Goal: Task Accomplishment & Management: Use online tool/utility

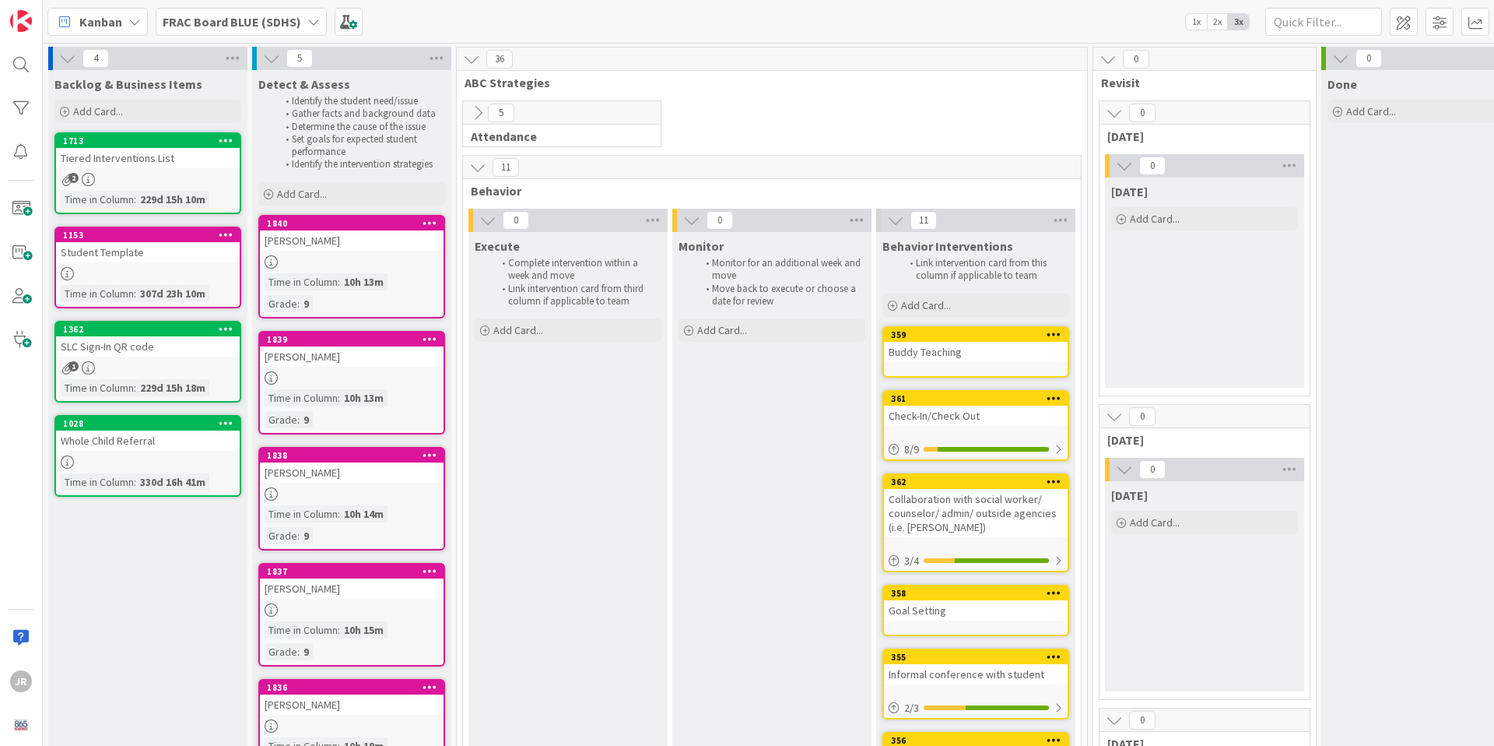
click at [333, 264] on div at bounding box center [352, 261] width 184 height 13
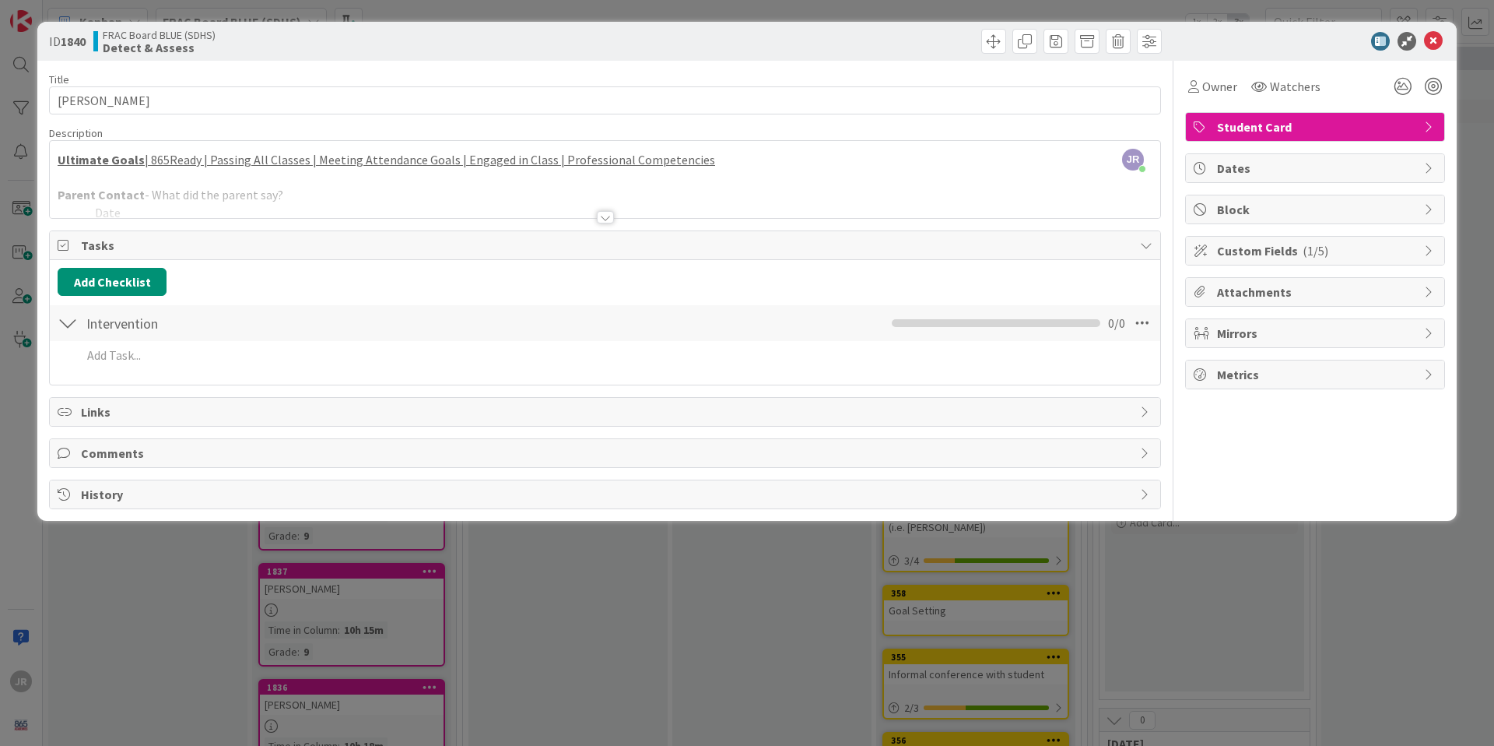
click at [309, 191] on div at bounding box center [605, 198] width 1111 height 40
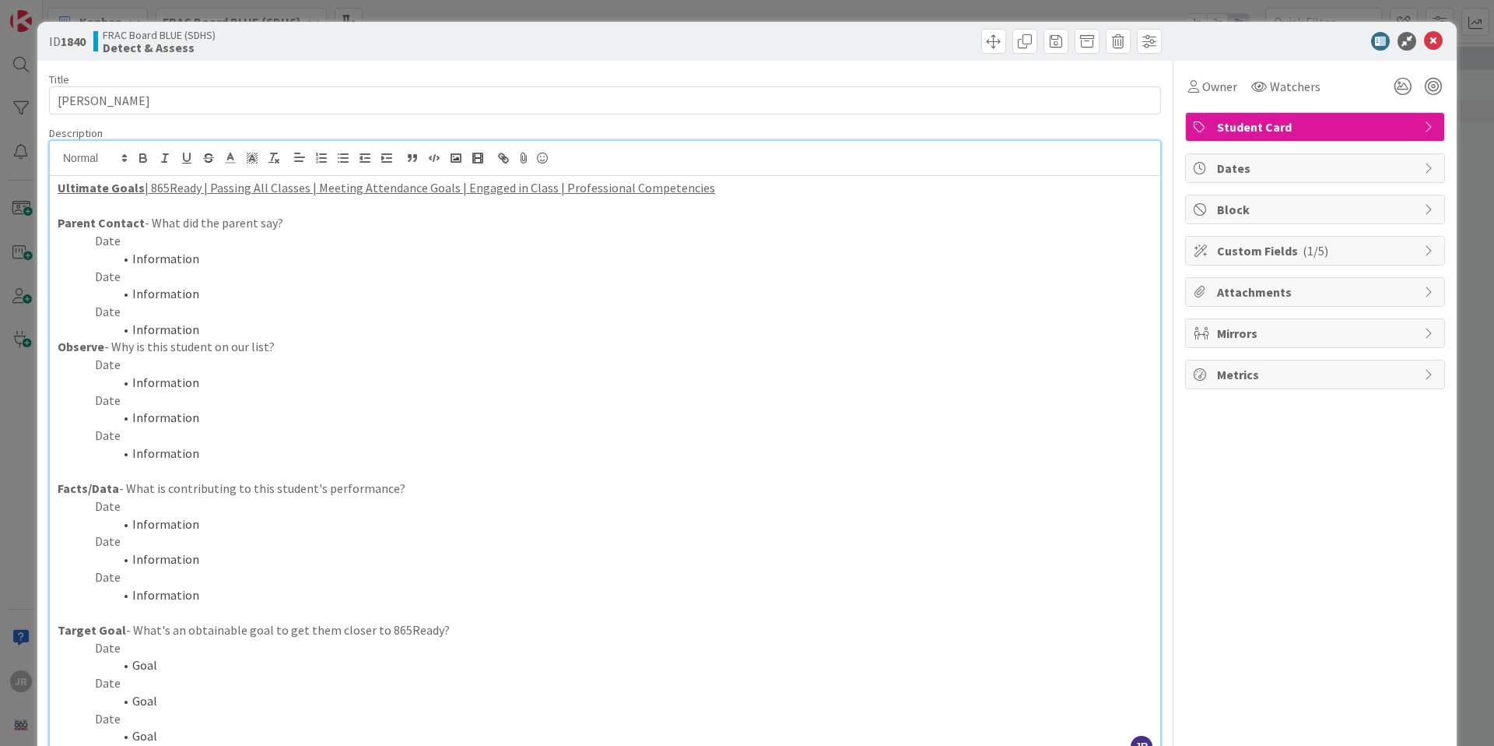
click at [202, 231] on p "Parent Contact - What did the parent say?" at bounding box center [605, 223] width 1095 height 18
click at [171, 239] on p "Date" at bounding box center [605, 241] width 1095 height 18
click at [191, 261] on li "Information" at bounding box center [614, 259] width 1076 height 18
click at [201, 261] on li "Information" at bounding box center [614, 259] width 1076 height 18
click at [207, 367] on p "Date" at bounding box center [605, 365] width 1095 height 18
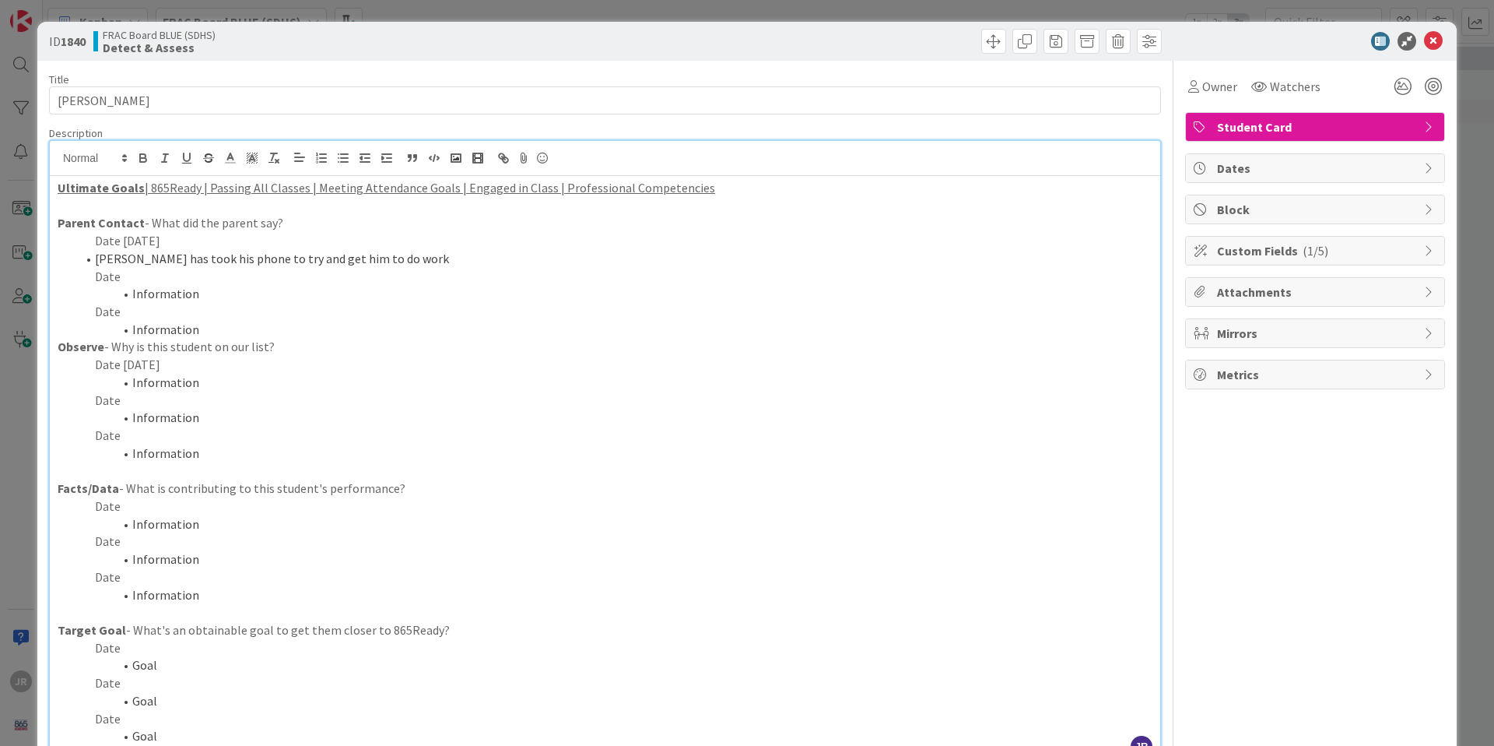
click at [225, 388] on li "Information" at bounding box center [614, 383] width 1076 height 18
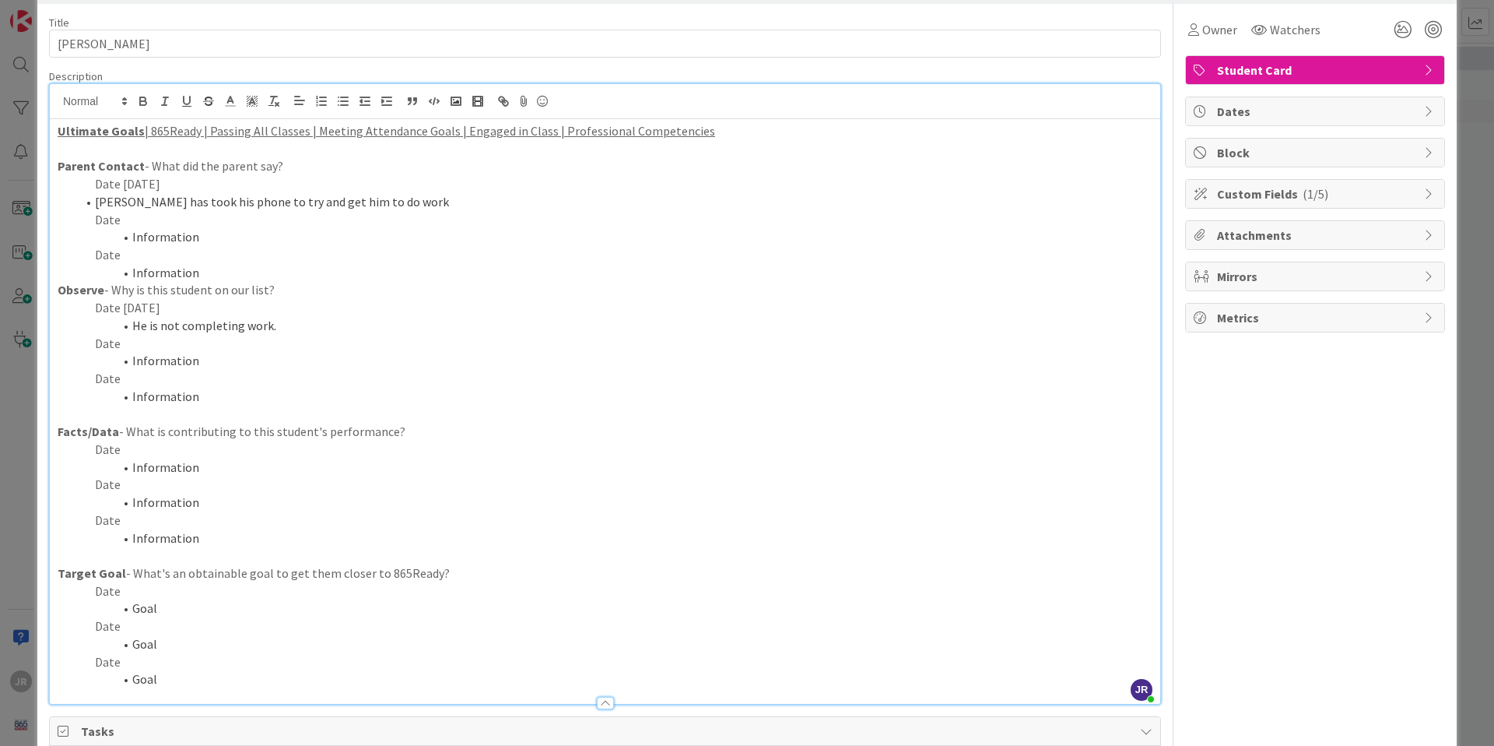
scroll to position [62, 0]
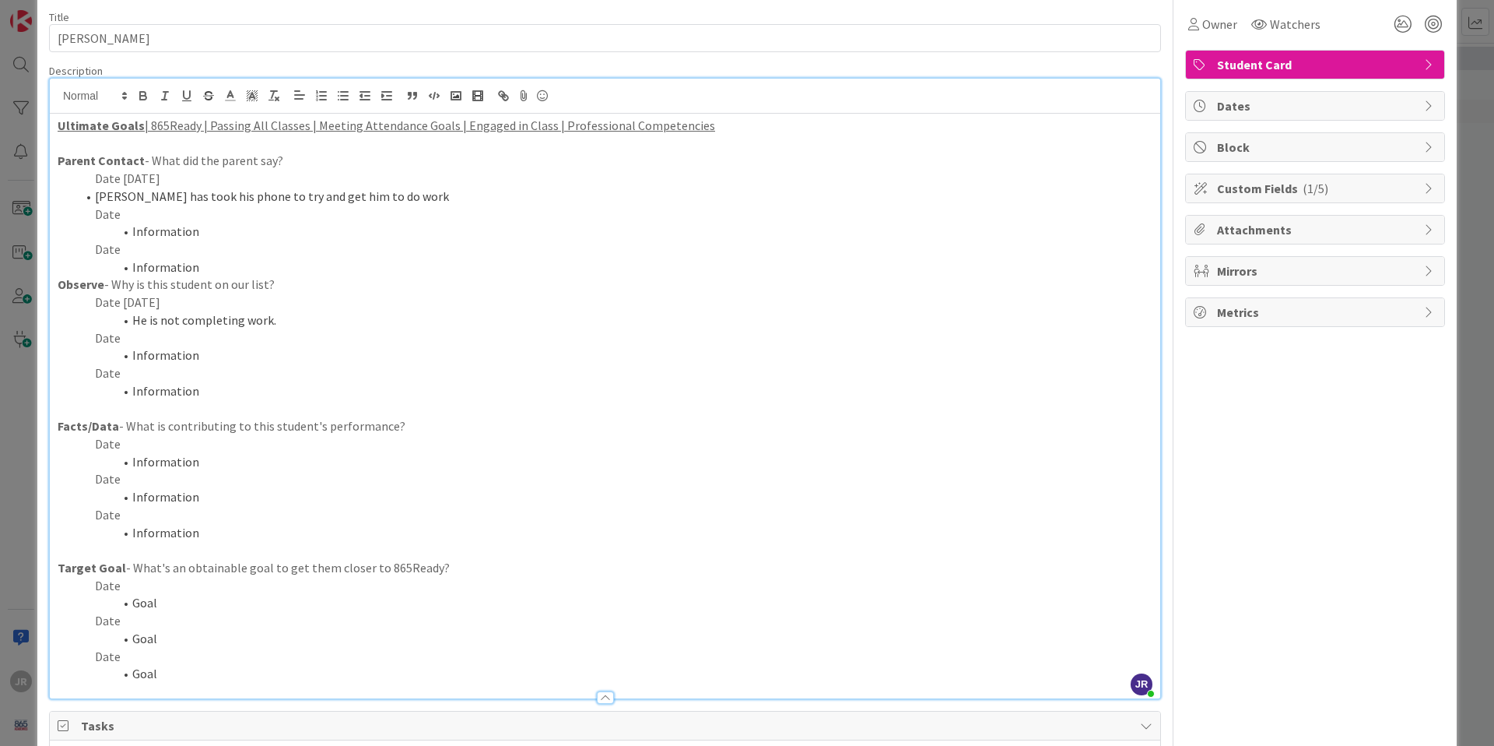
click at [209, 463] on li "Information" at bounding box center [614, 462] width 1076 height 18
click at [177, 603] on li "Goal" at bounding box center [614, 603] width 1076 height 18
click at [145, 586] on p "Date" at bounding box center [605, 586] width 1095 height 18
click at [181, 600] on li "Goal" at bounding box center [614, 603] width 1076 height 18
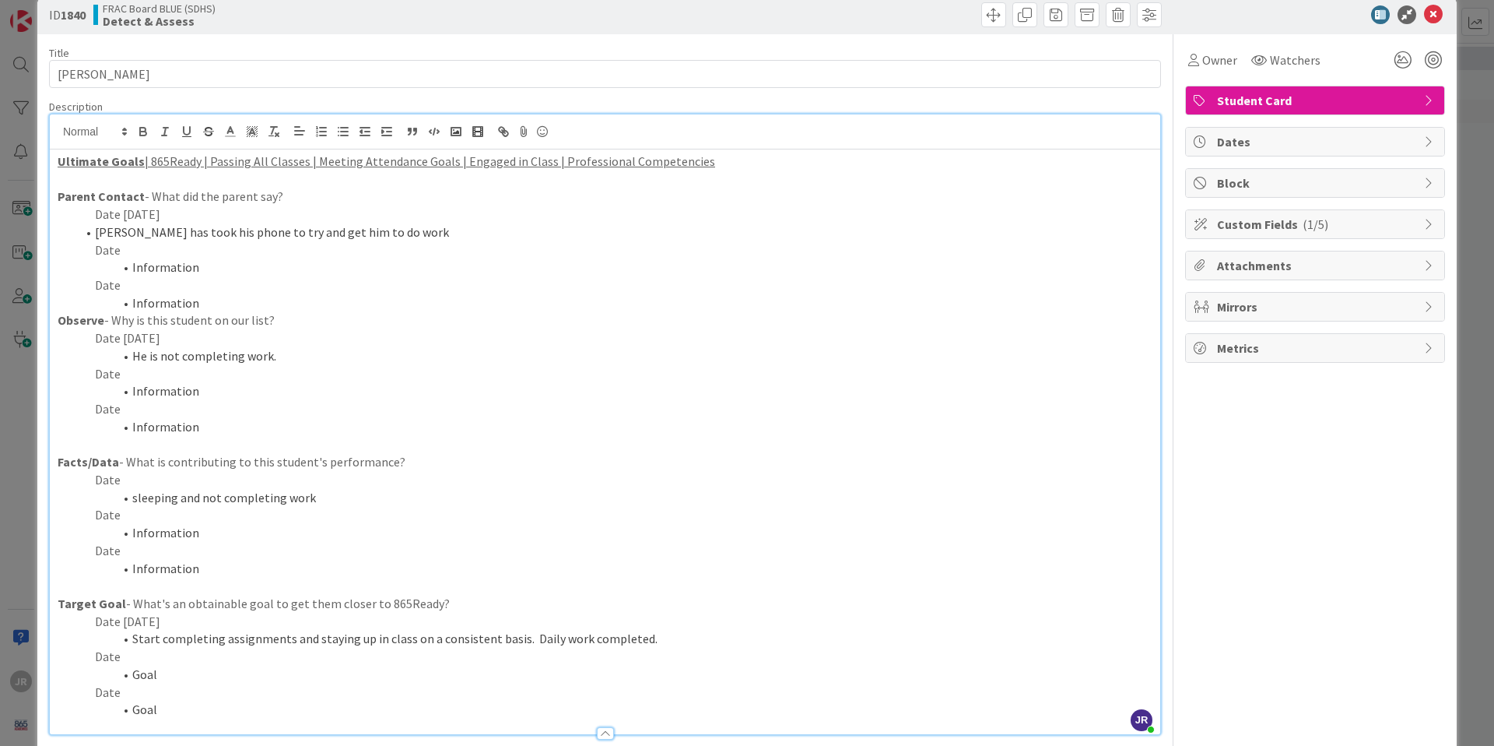
scroll to position [0, 0]
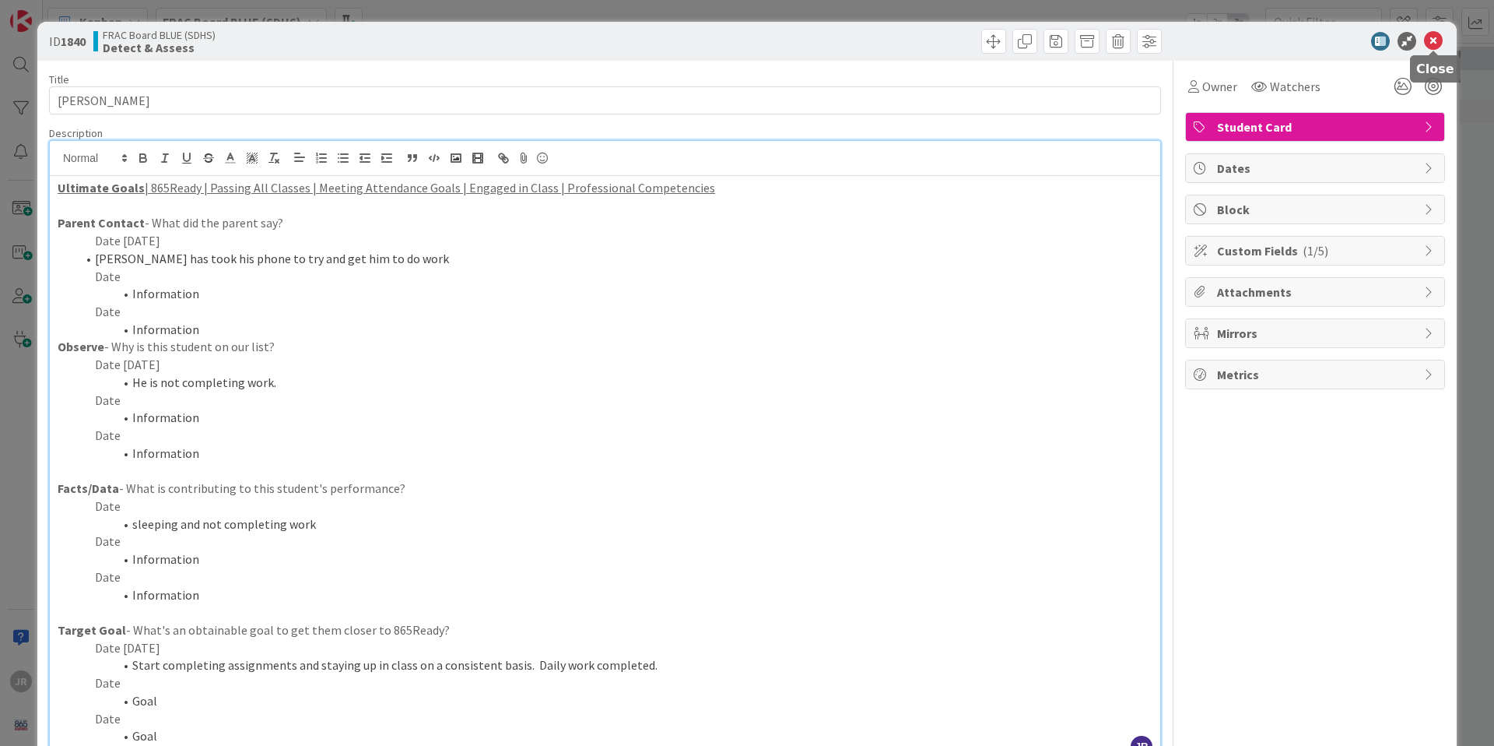
click at [1441, 39] on icon at bounding box center [1433, 41] width 19 height 19
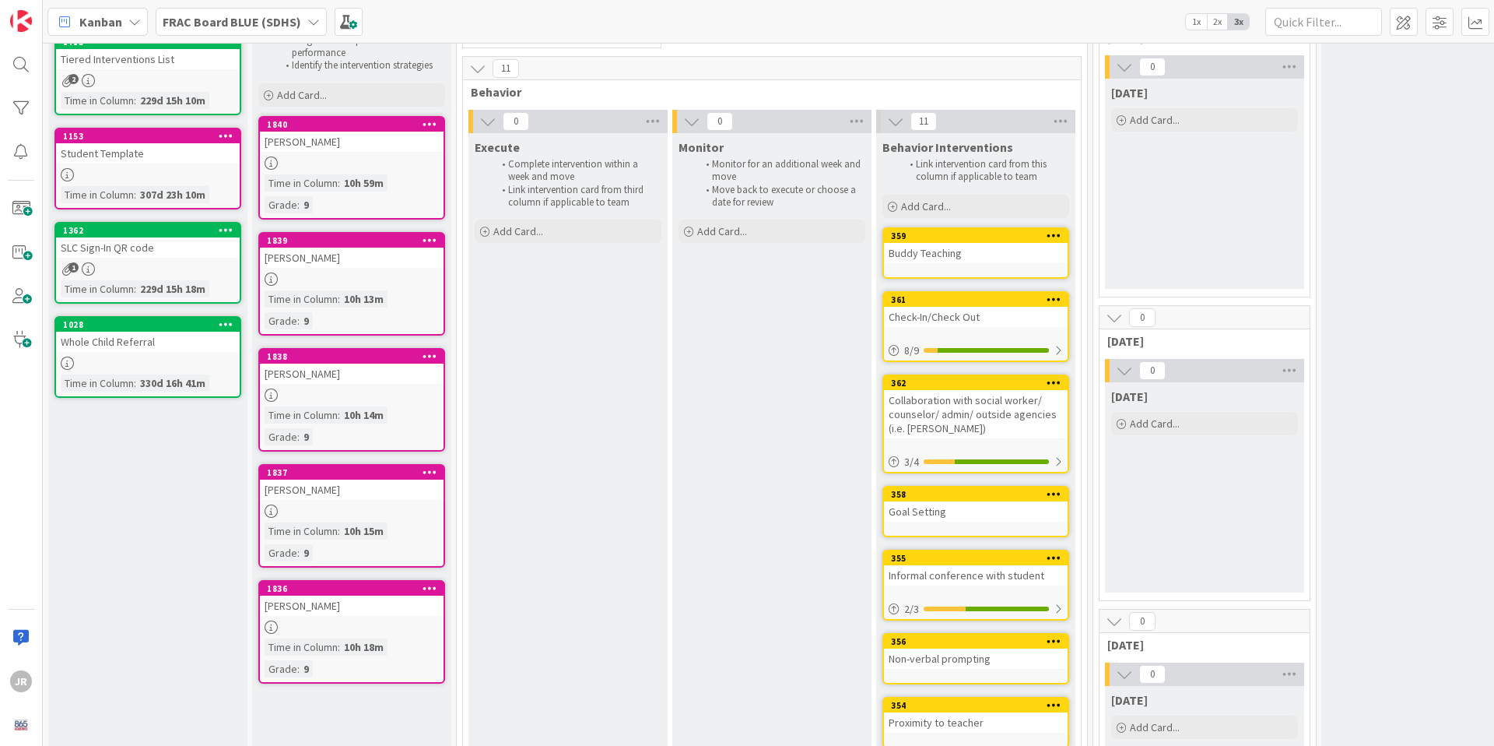
scroll to position [103, 0]
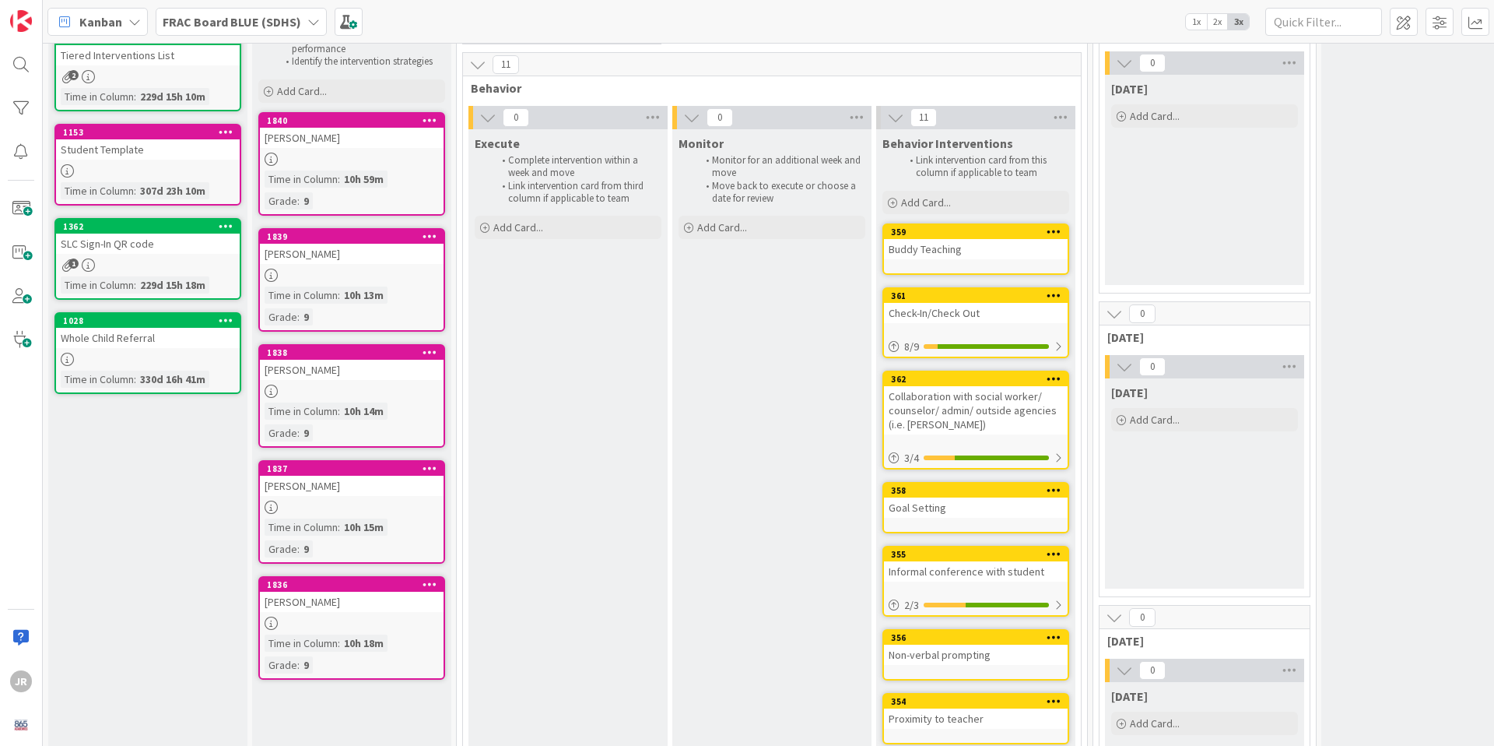
click at [412, 289] on div "Time in Column : 10h 13m Grade : 9" at bounding box center [352, 305] width 174 height 39
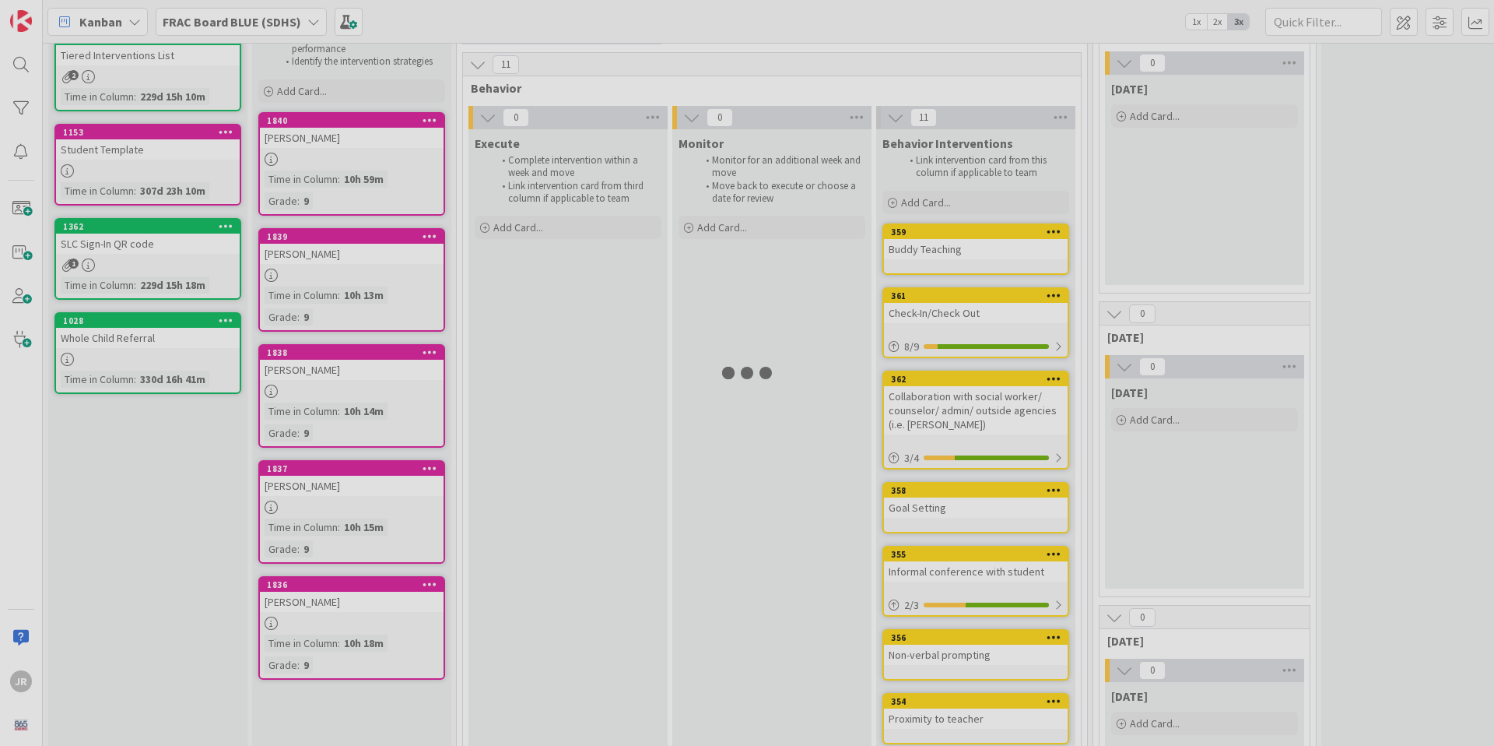
click at [412, 289] on div at bounding box center [747, 373] width 1494 height 746
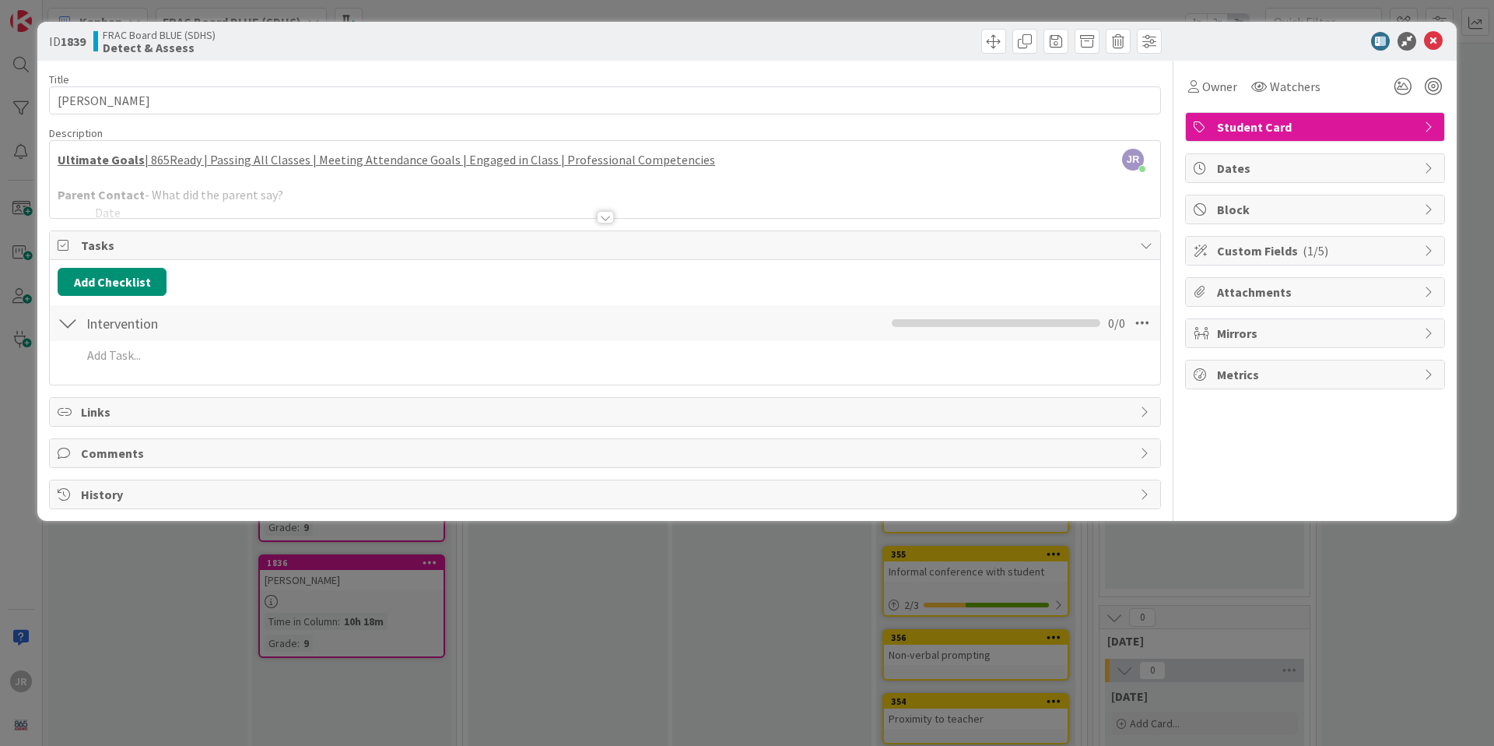
click at [293, 189] on div at bounding box center [605, 198] width 1111 height 40
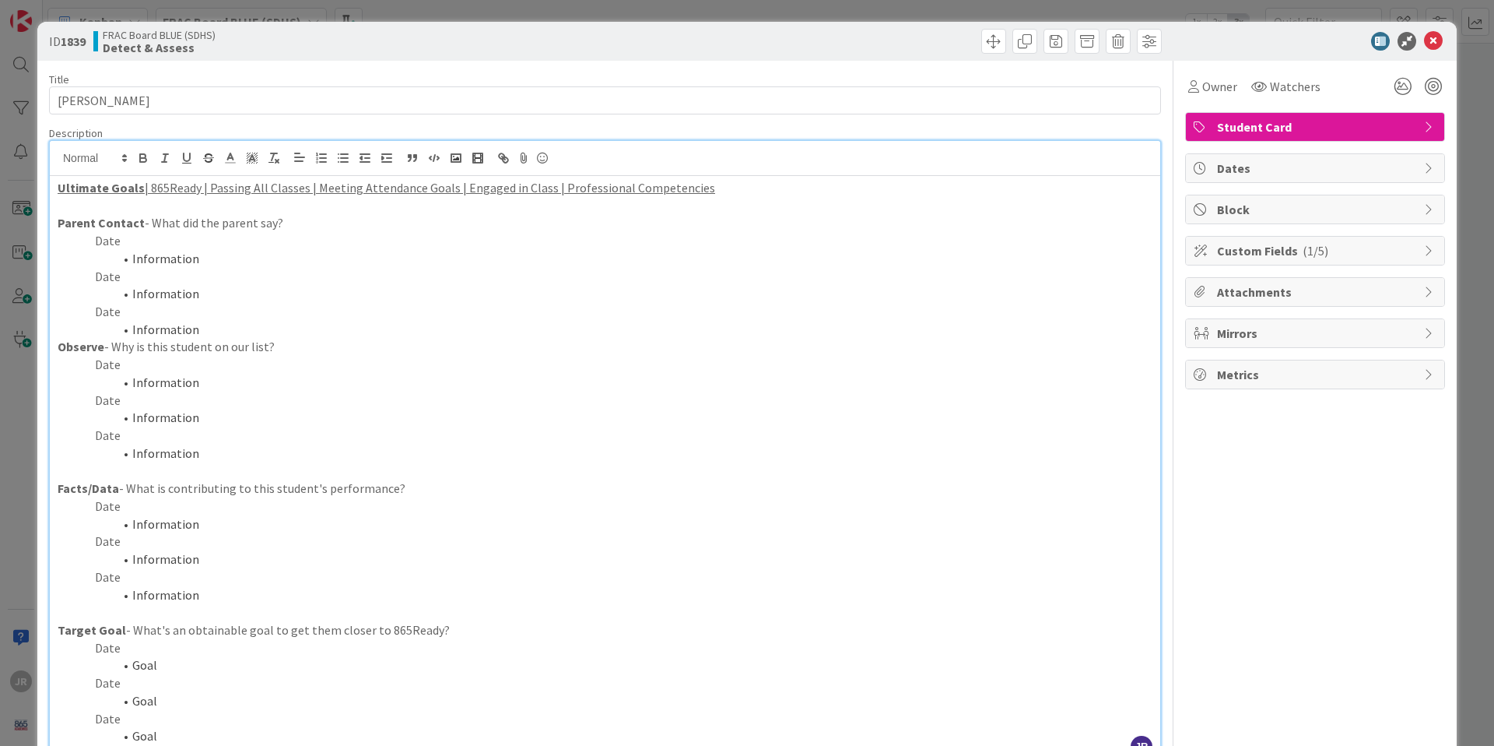
click at [234, 237] on p "Date" at bounding box center [605, 241] width 1095 height 18
click at [241, 258] on li "Information" at bounding box center [614, 259] width 1076 height 18
click at [222, 365] on p "Date" at bounding box center [605, 365] width 1095 height 18
click at [219, 386] on li "Information" at bounding box center [614, 383] width 1076 height 18
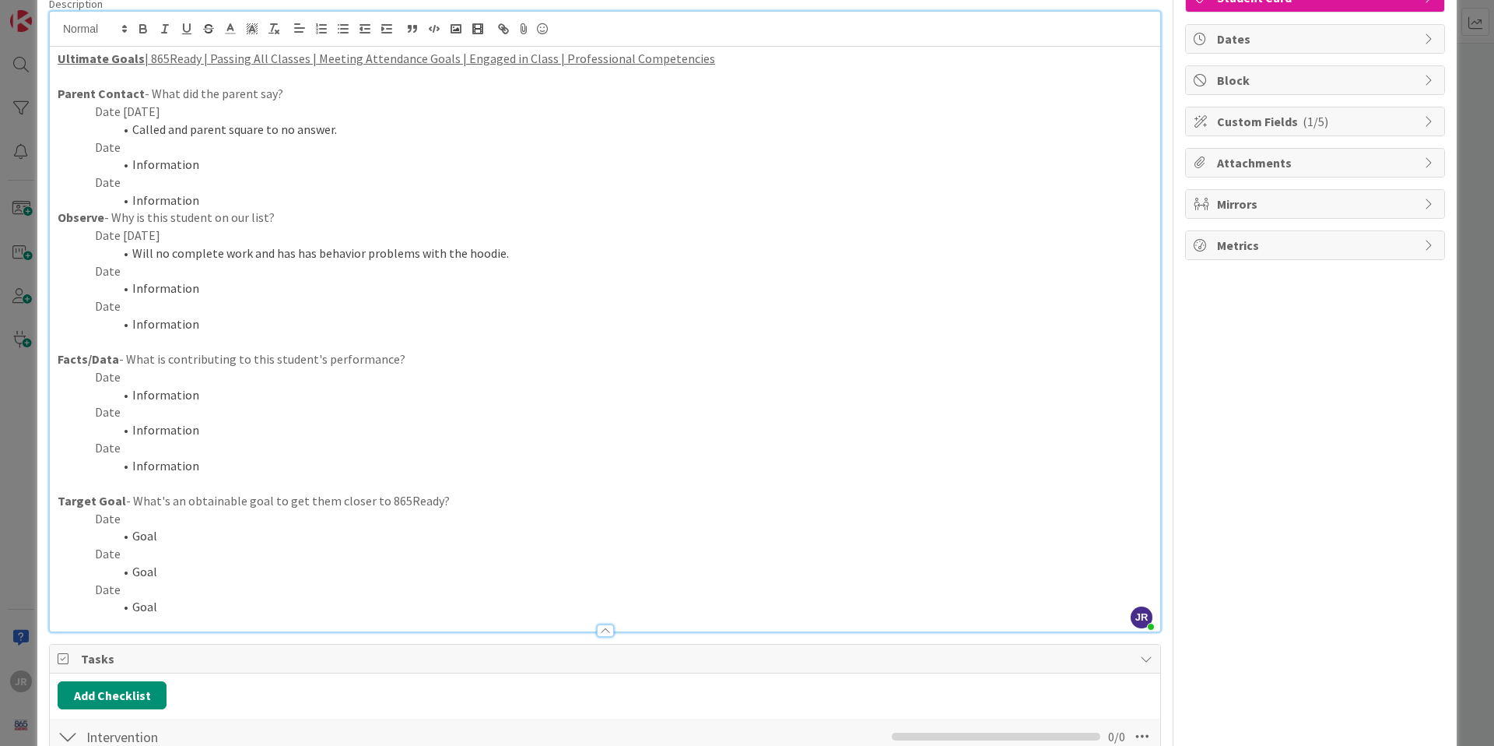
scroll to position [91, 0]
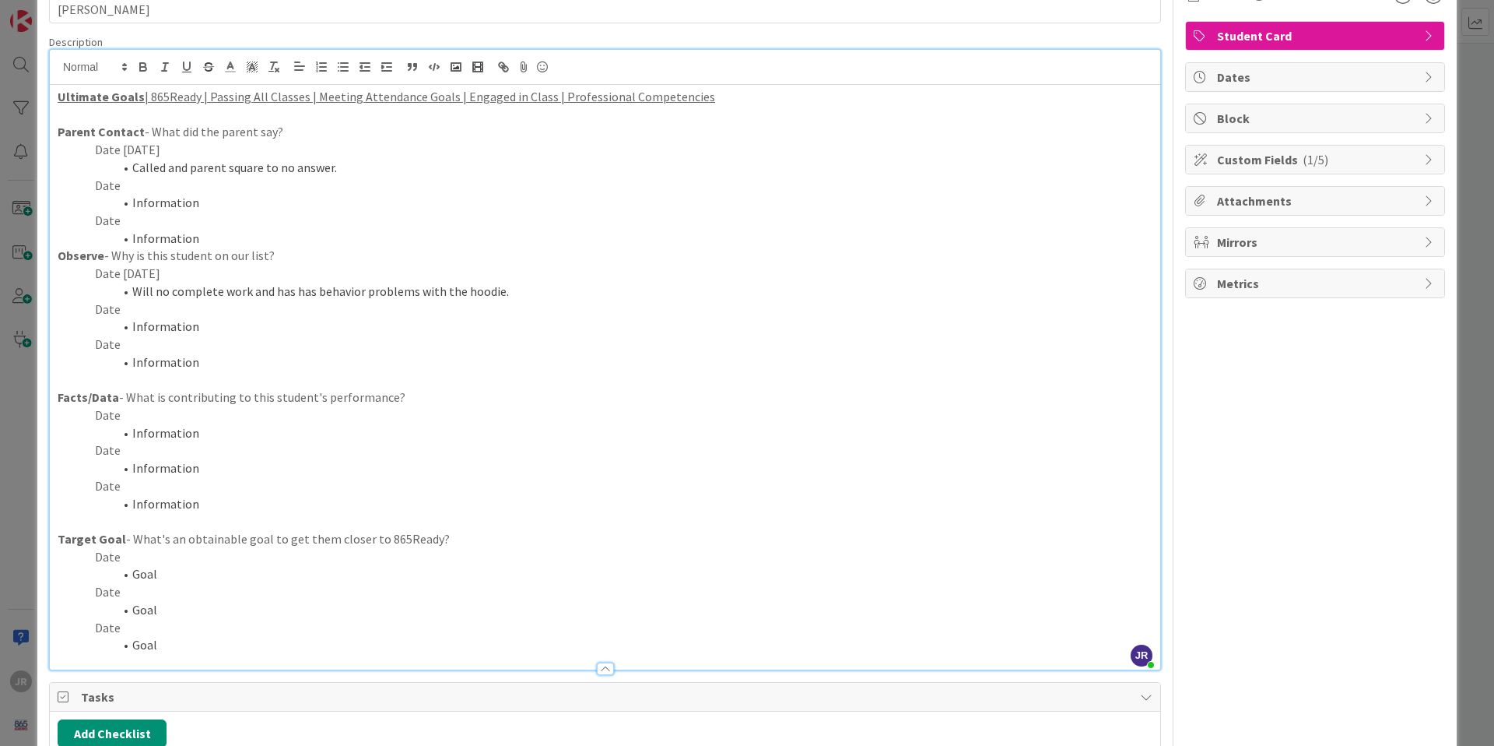
click at [368, 173] on li "Called and parent square to no answer." at bounding box center [614, 168] width 1076 height 18
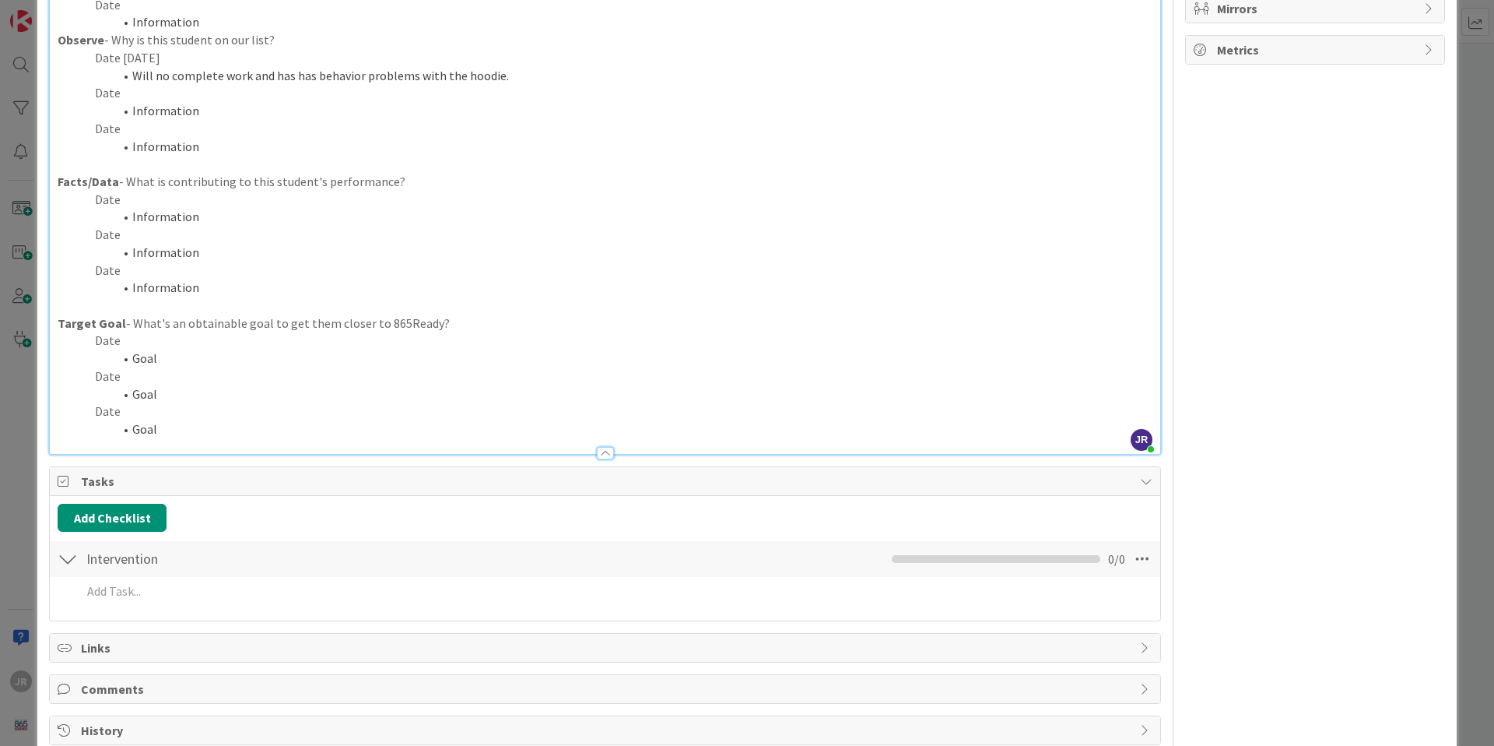
scroll to position [334, 0]
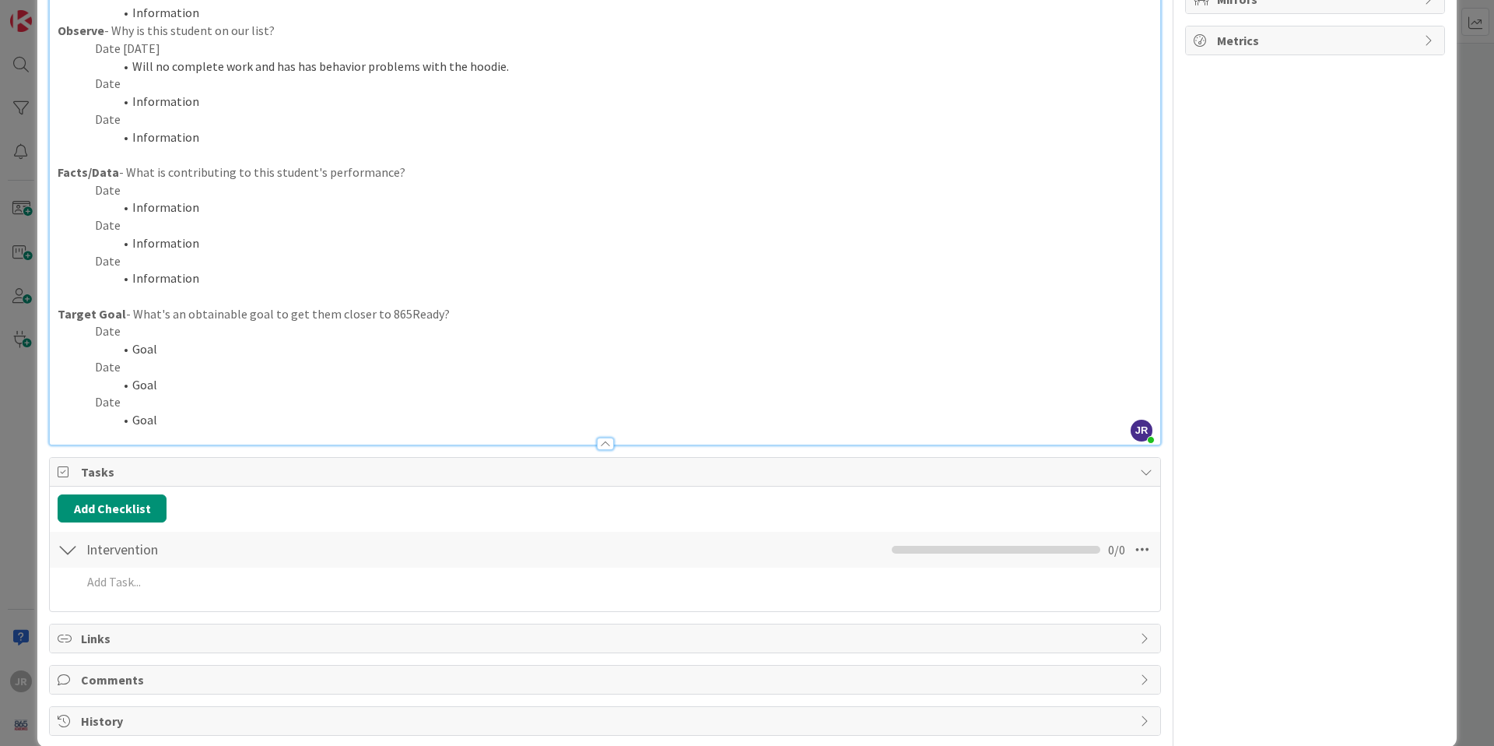
click at [183, 195] on p "Date" at bounding box center [605, 190] width 1095 height 18
click at [206, 215] on li "Information" at bounding box center [614, 207] width 1076 height 18
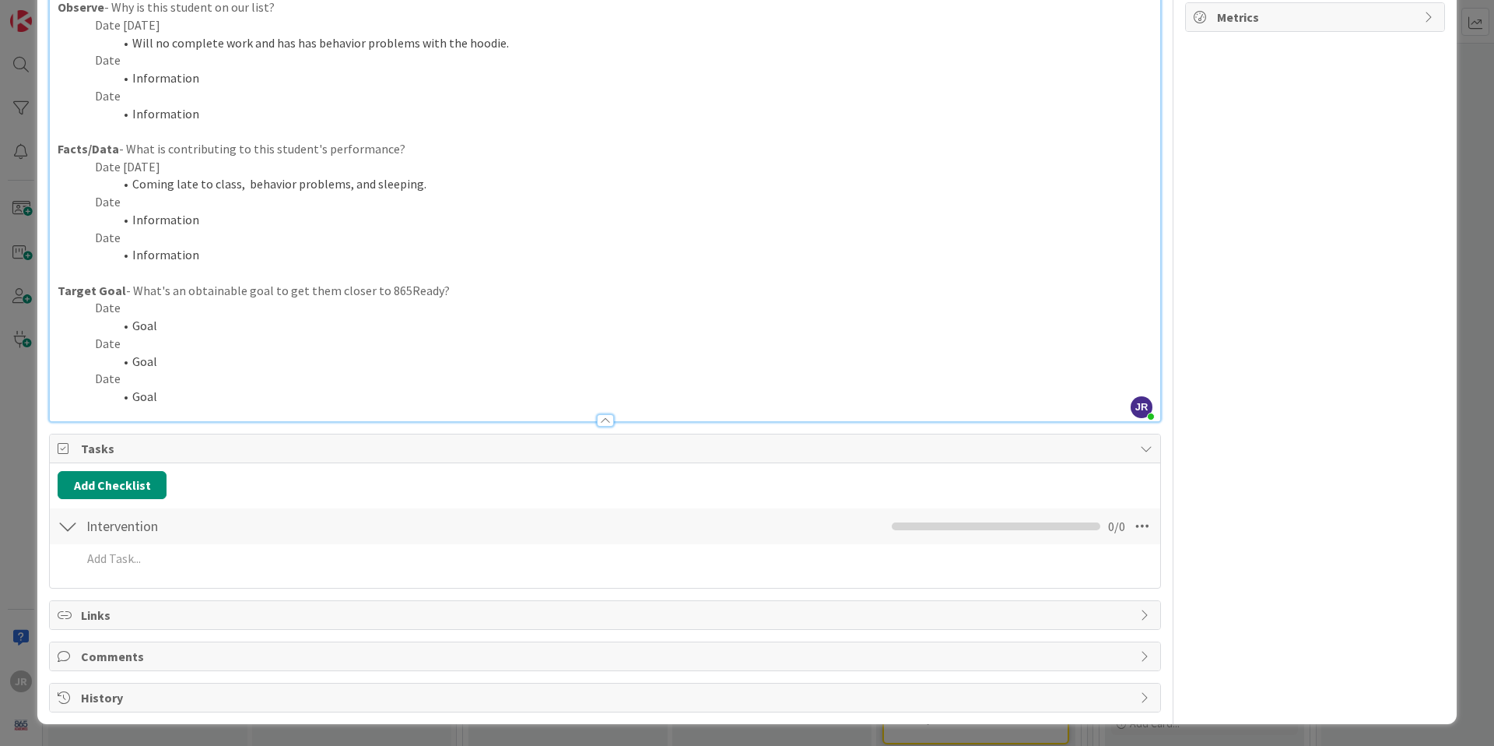
click at [189, 322] on li "Goal" at bounding box center [614, 326] width 1076 height 18
click at [167, 311] on p "Date" at bounding box center [605, 308] width 1095 height 18
click at [177, 335] on p "Date" at bounding box center [605, 344] width 1095 height 18
click at [179, 322] on li "Goal" at bounding box center [614, 326] width 1076 height 18
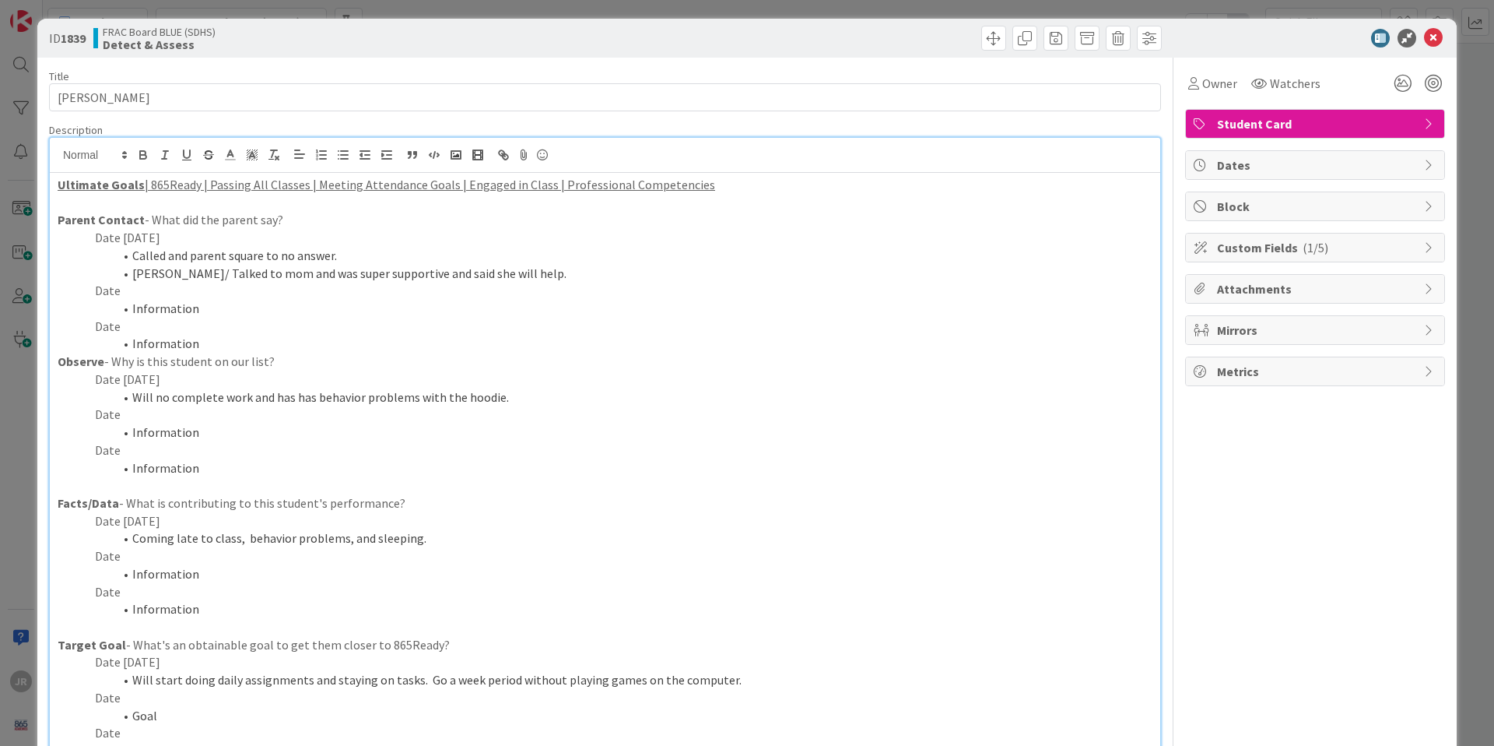
scroll to position [0, 0]
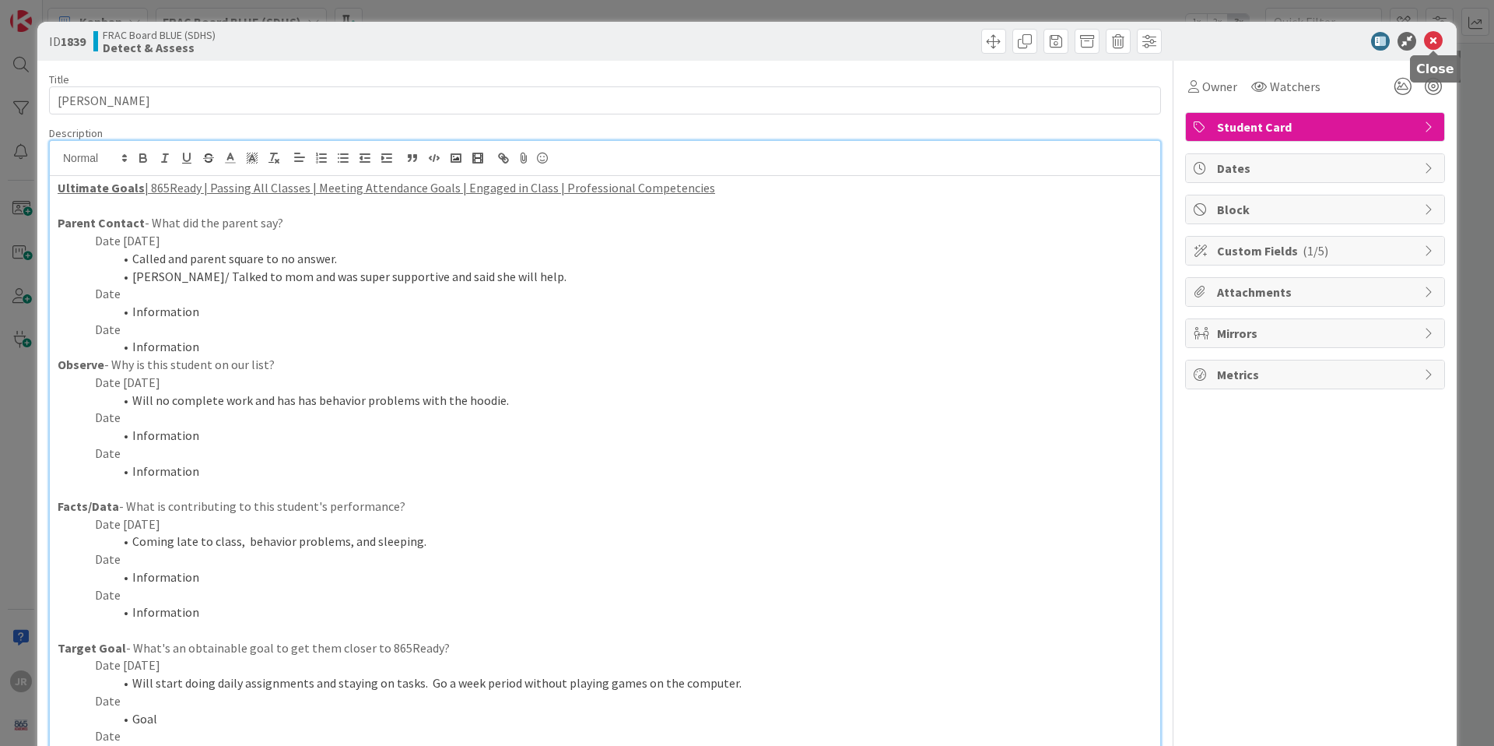
click at [1430, 43] on icon at bounding box center [1433, 41] width 19 height 19
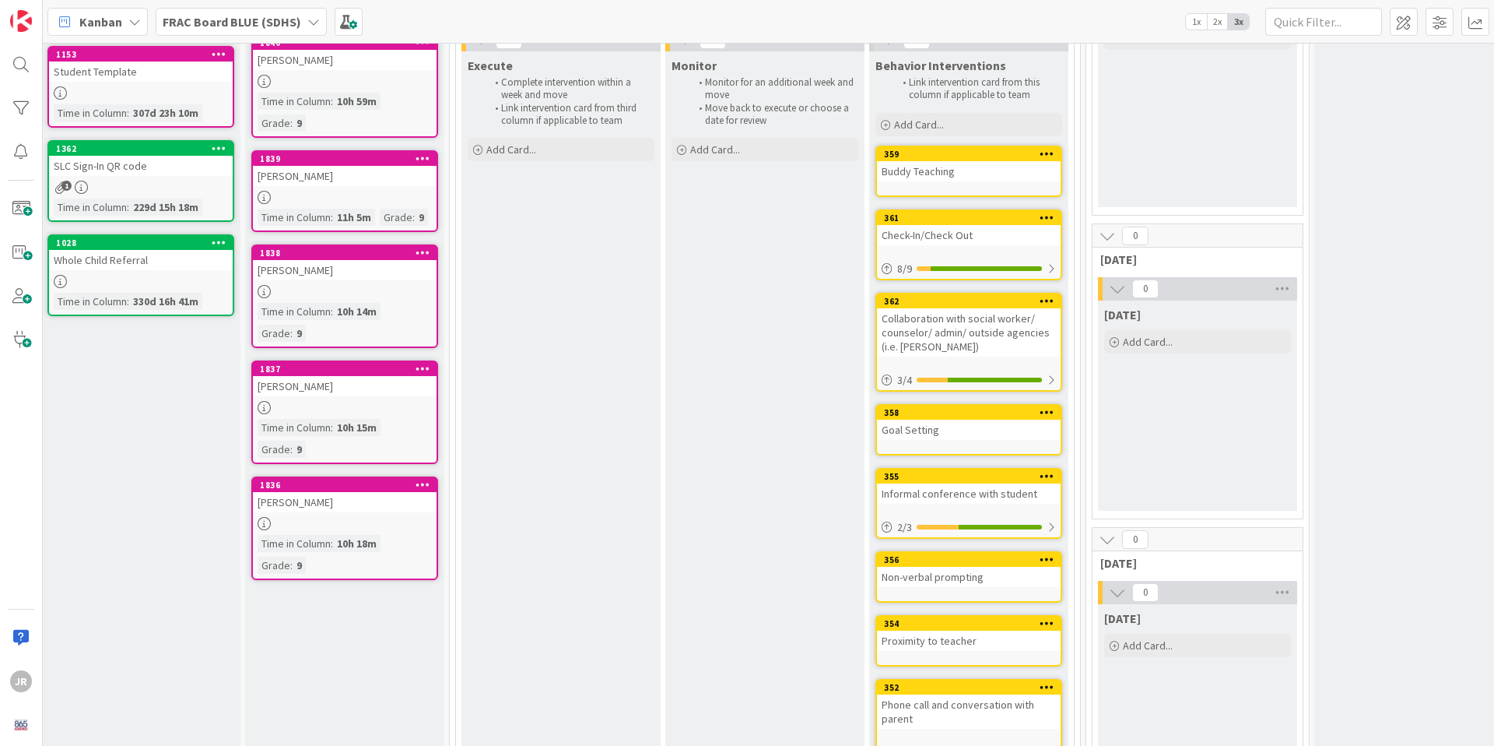
scroll to position [195, 7]
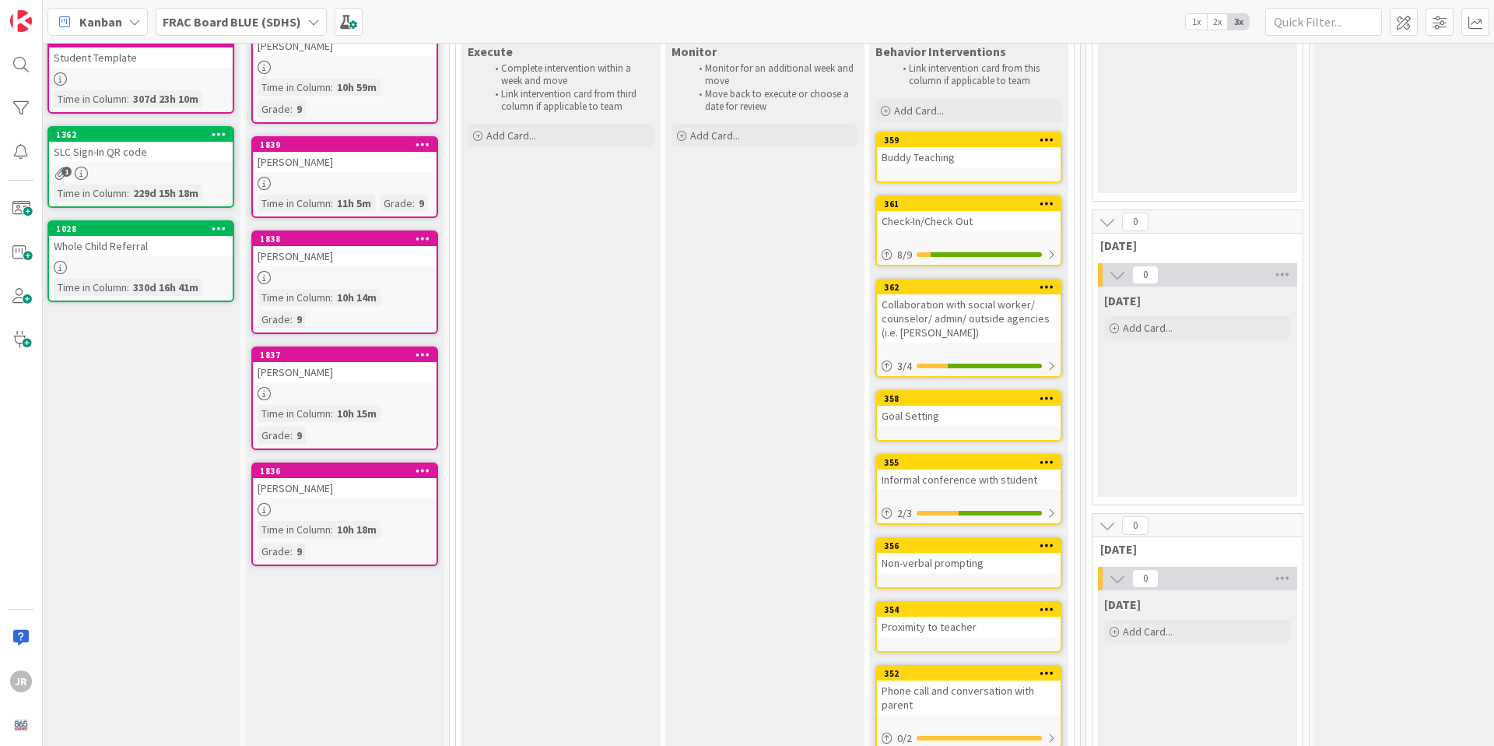
click at [375, 296] on div "10h 14m" at bounding box center [356, 297] width 47 height 17
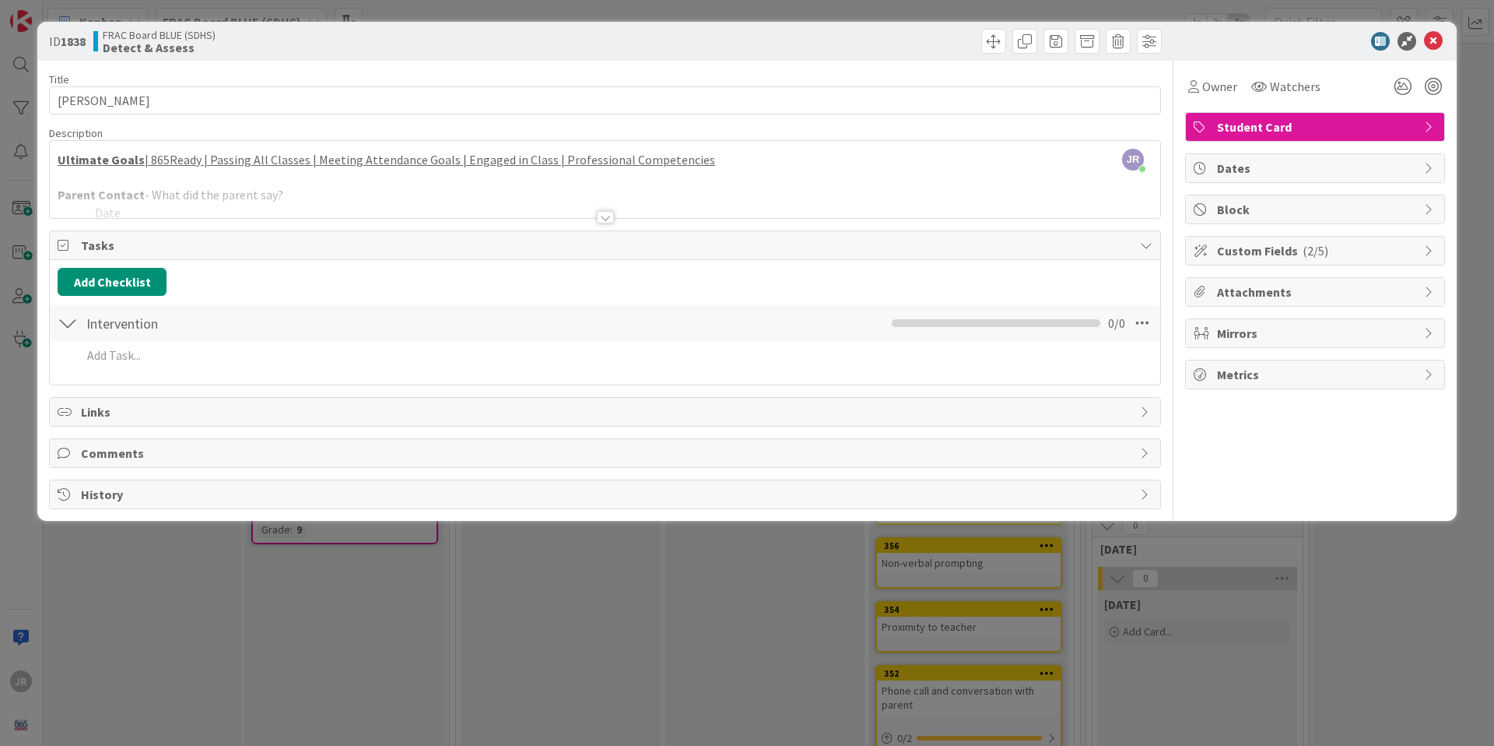
click at [335, 199] on div at bounding box center [605, 198] width 1111 height 40
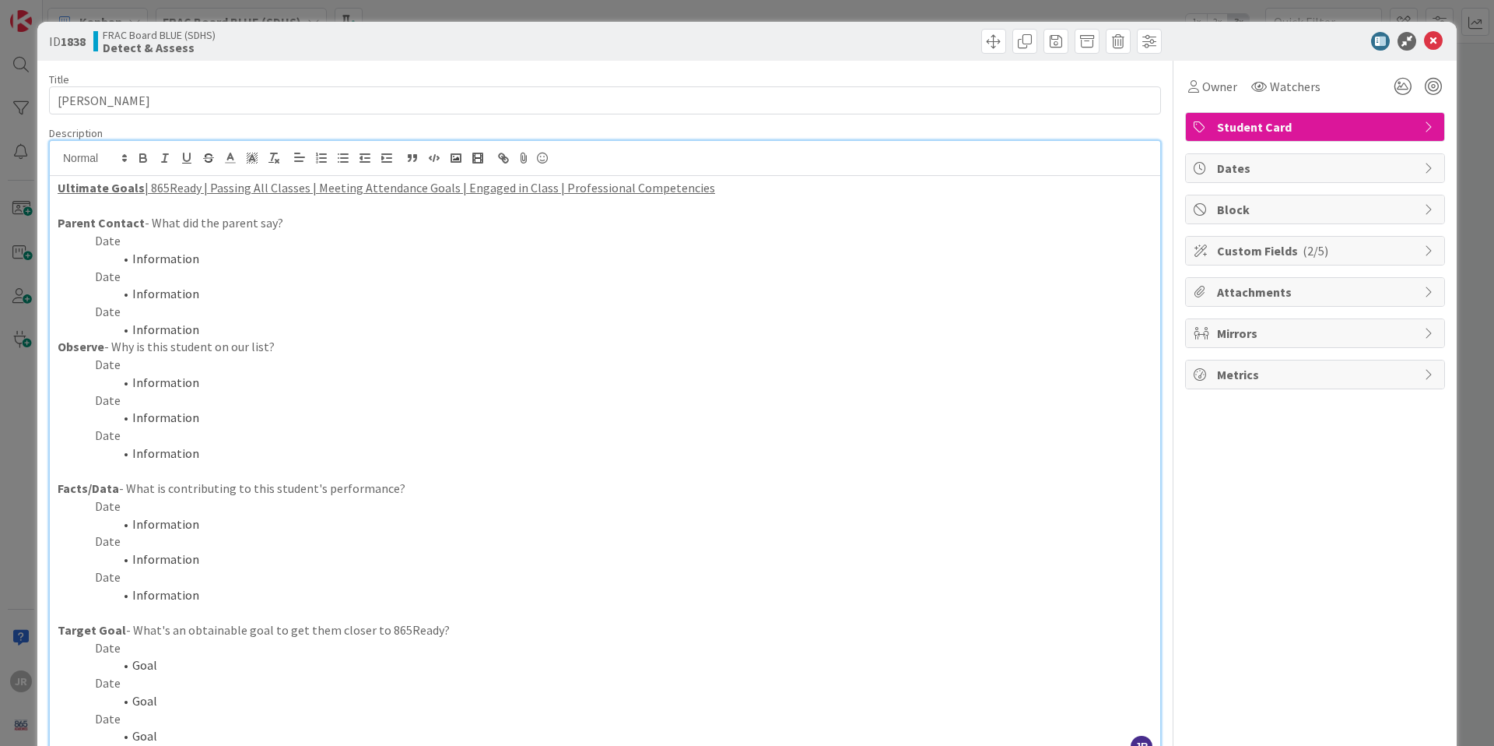
click at [230, 236] on p "Date" at bounding box center [605, 241] width 1095 height 18
click at [233, 253] on li "Information" at bounding box center [614, 259] width 1076 height 18
click at [192, 367] on p "Date" at bounding box center [605, 365] width 1095 height 18
click at [207, 385] on li "Information" at bounding box center [614, 383] width 1076 height 18
click at [184, 511] on p "Date" at bounding box center [605, 506] width 1095 height 18
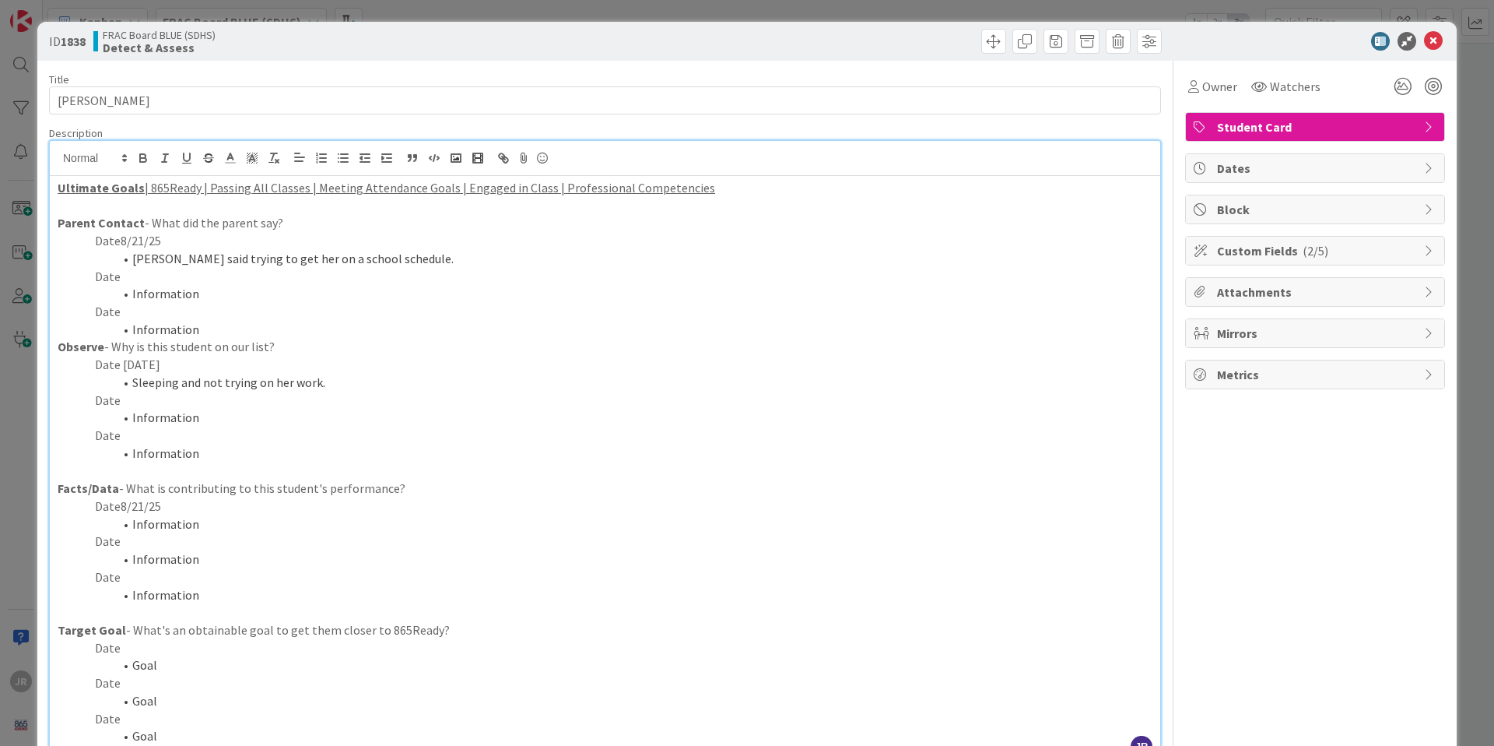
click at [216, 529] on li "Information" at bounding box center [614, 524] width 1076 height 18
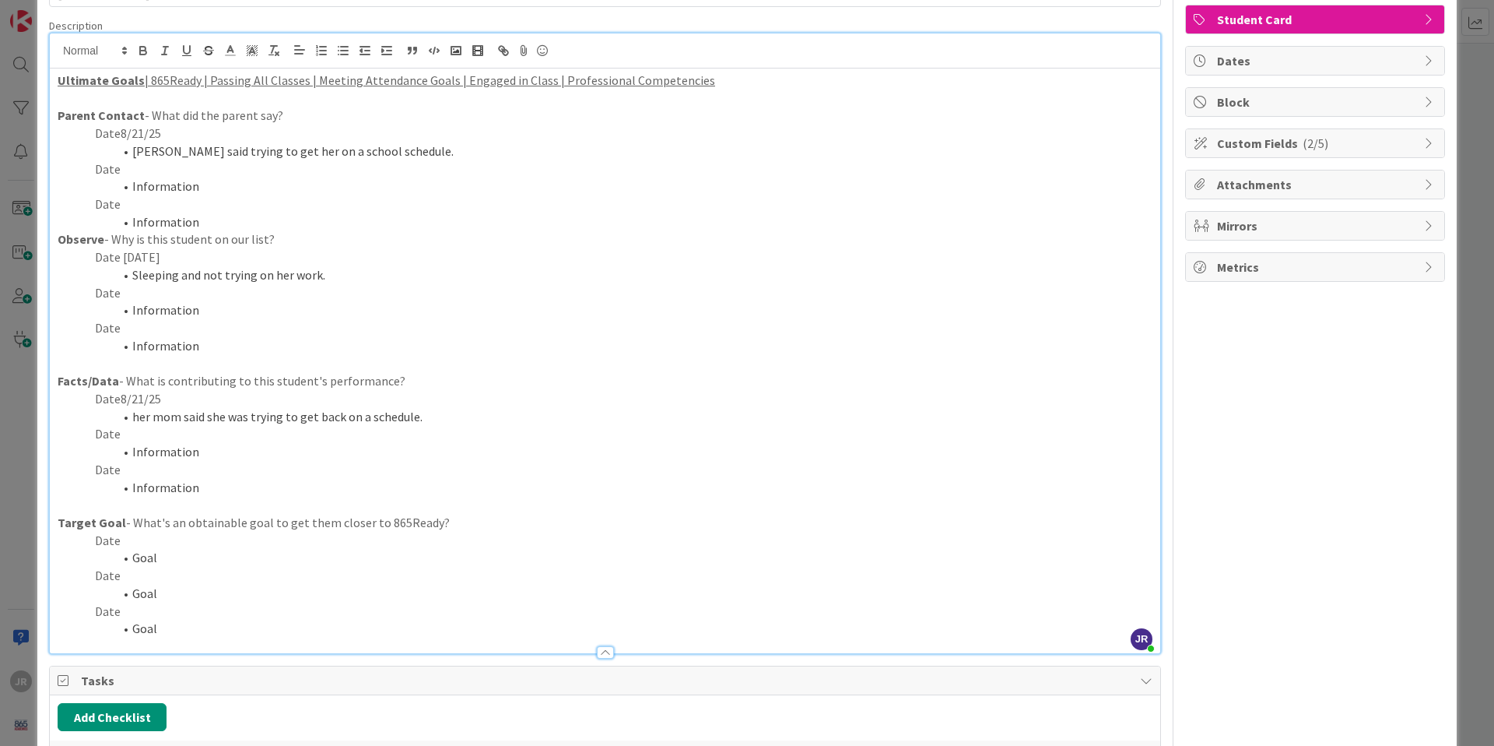
click at [190, 546] on p "Date" at bounding box center [605, 541] width 1095 height 18
click at [191, 563] on li "Goal" at bounding box center [614, 558] width 1076 height 18
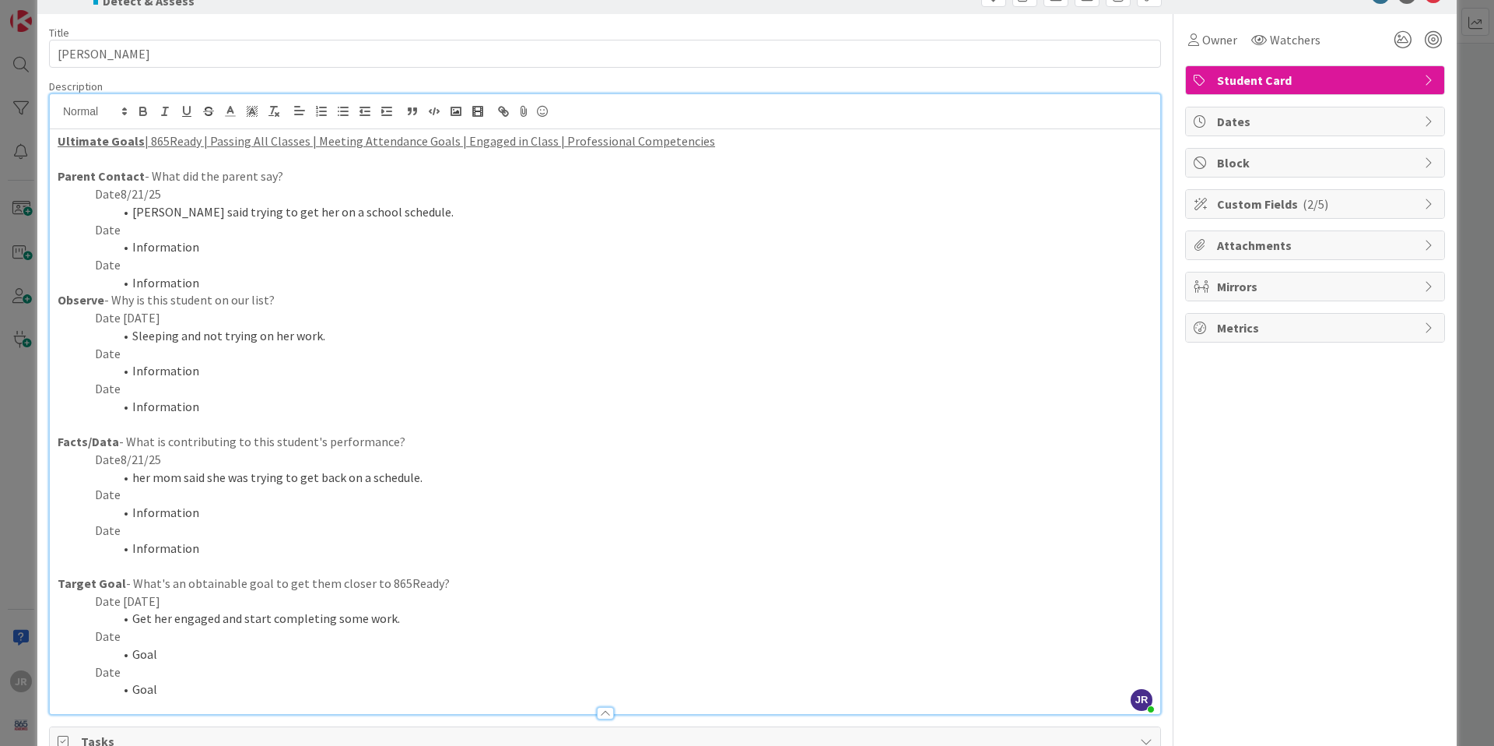
scroll to position [0, 0]
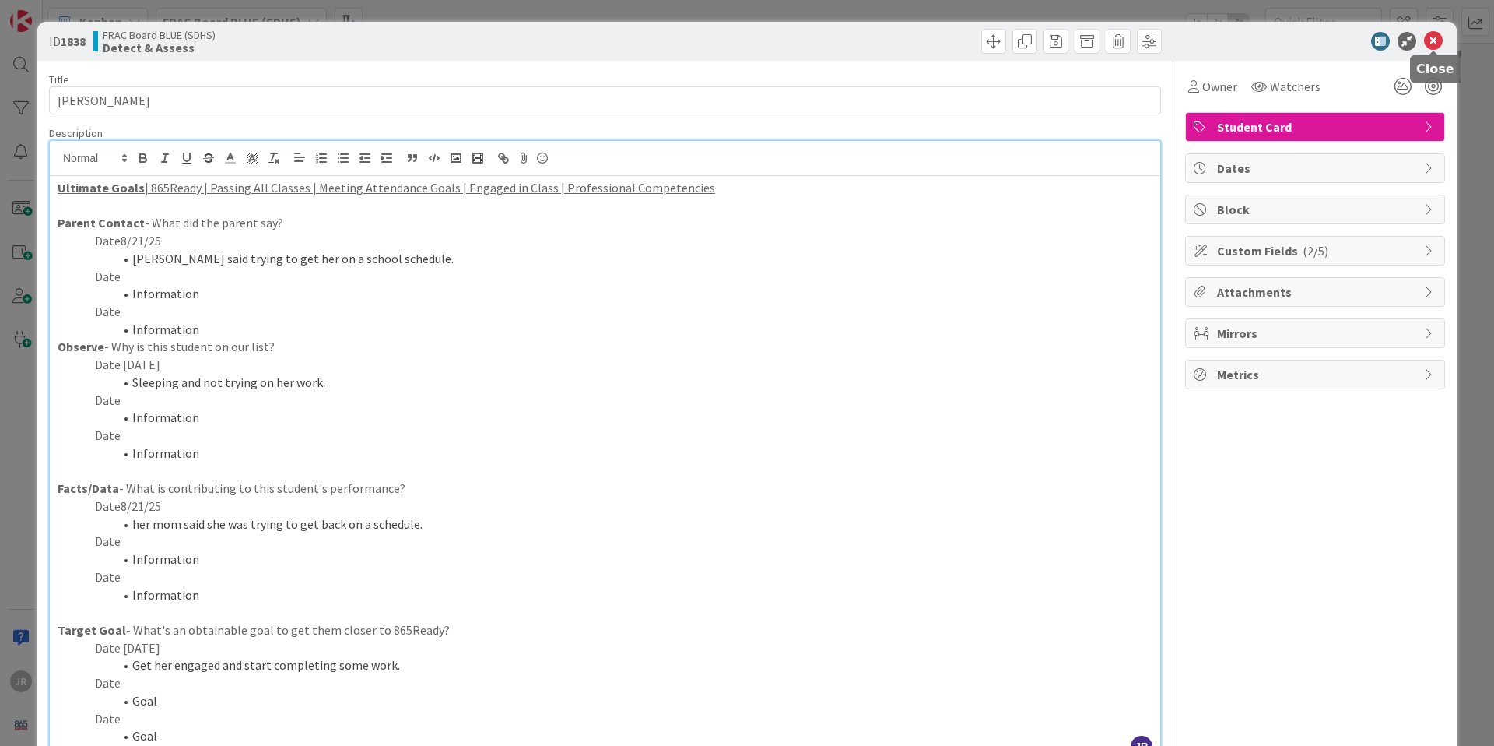
click at [1431, 41] on icon at bounding box center [1433, 41] width 19 height 19
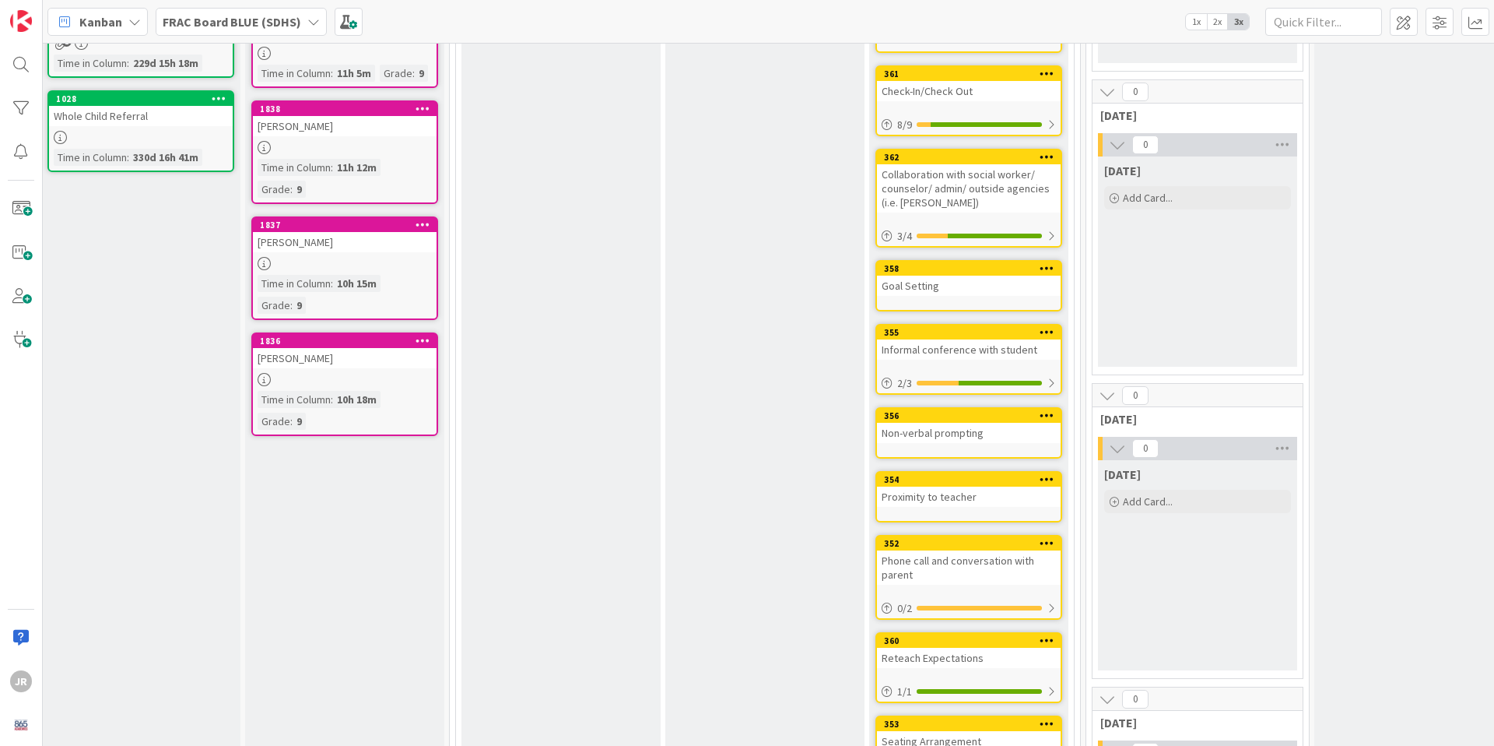
scroll to position [342, 7]
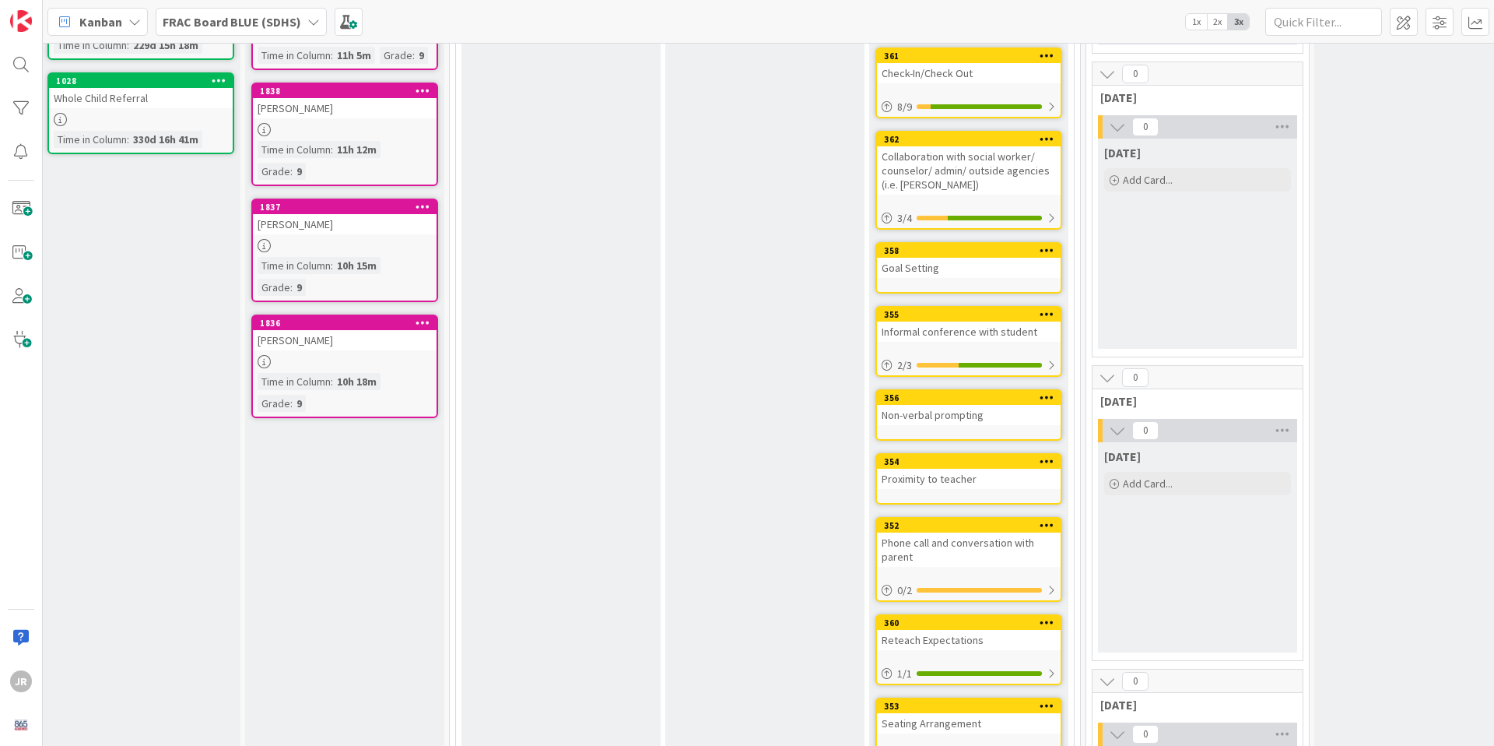
click at [361, 247] on div at bounding box center [345, 245] width 184 height 13
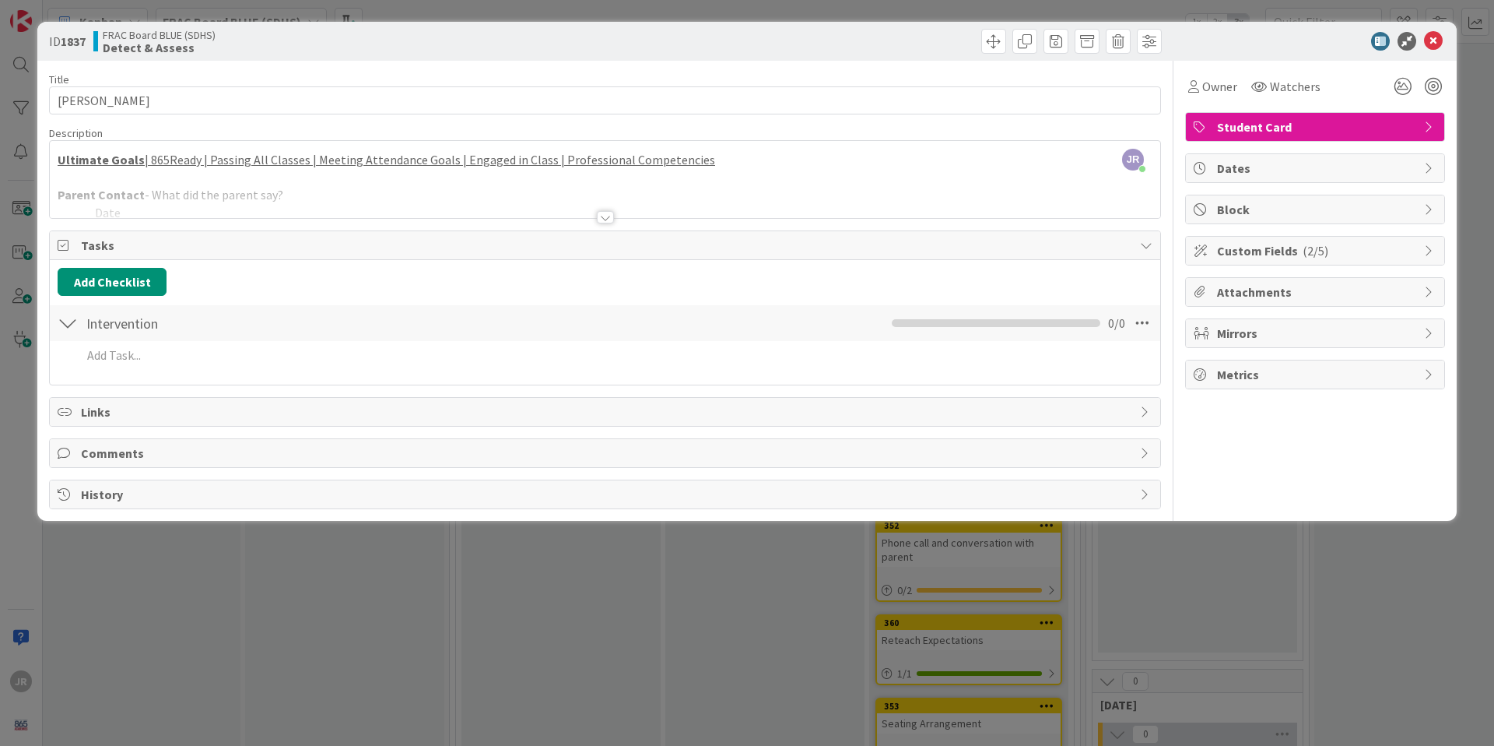
click at [685, 188] on div at bounding box center [605, 198] width 1111 height 40
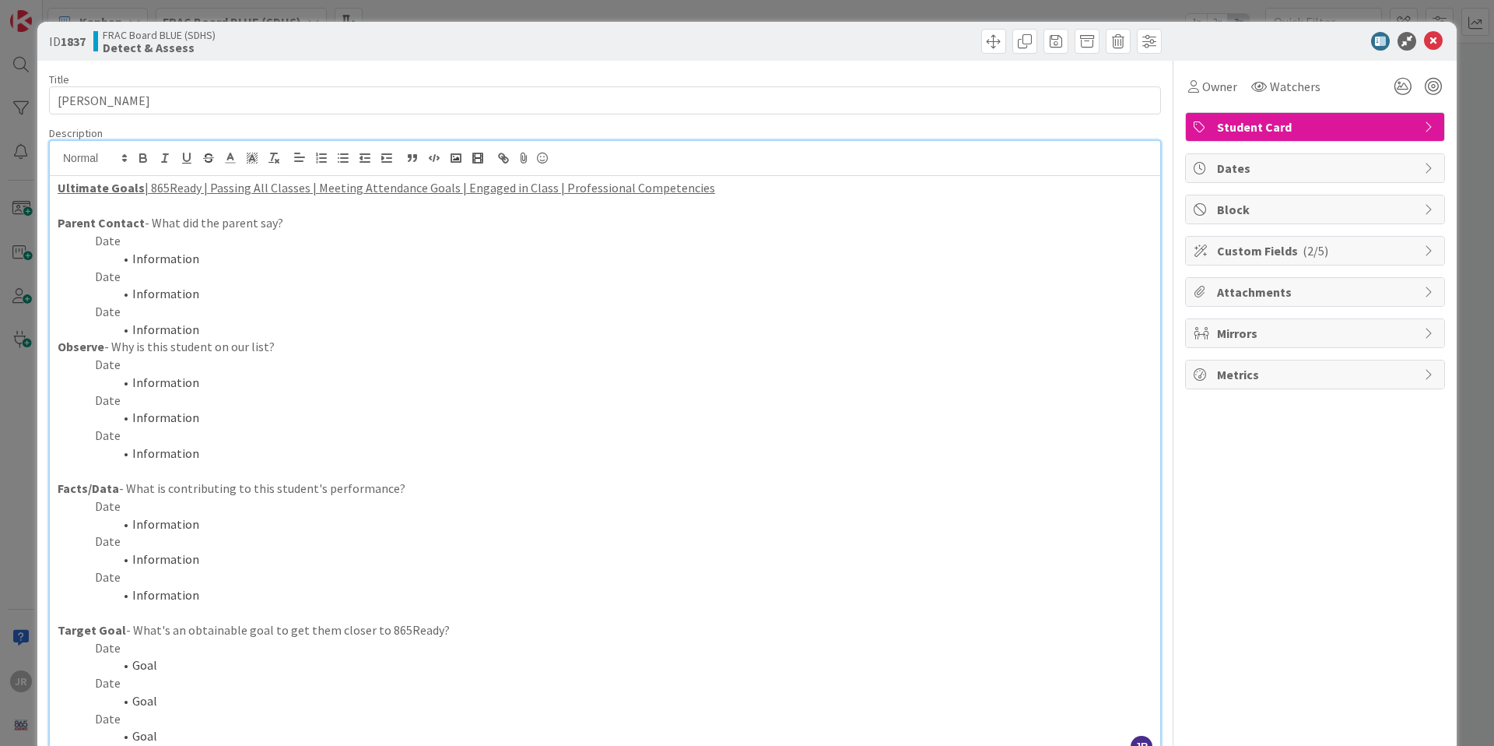
click at [207, 235] on p "Date" at bounding box center [605, 241] width 1095 height 18
click at [212, 265] on li "Information" at bounding box center [614, 259] width 1076 height 18
click at [221, 363] on p "Date" at bounding box center [605, 365] width 1095 height 18
click at [262, 384] on li "Information" at bounding box center [614, 383] width 1076 height 18
click at [220, 524] on li "Information" at bounding box center [614, 524] width 1076 height 18
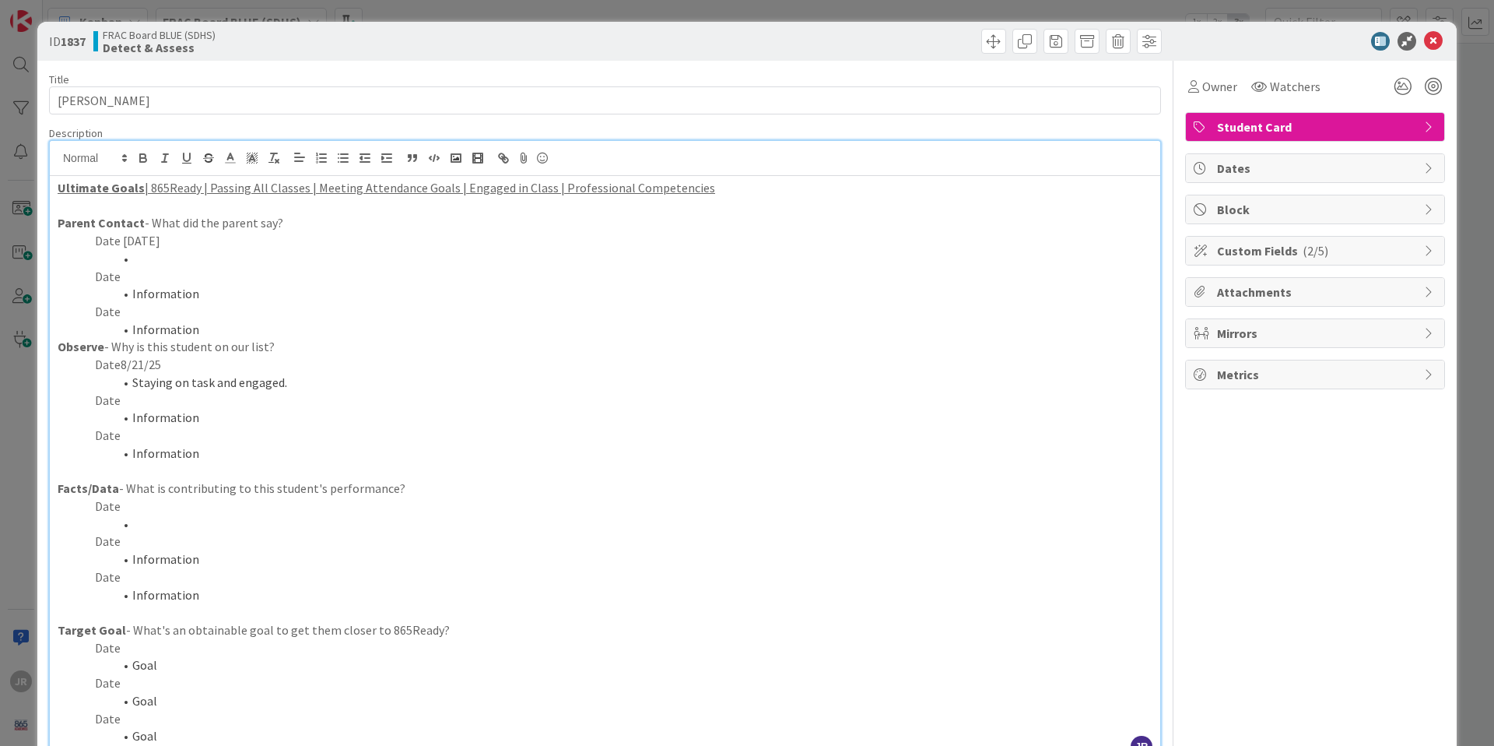
click at [210, 499] on p "Date" at bounding box center [605, 506] width 1095 height 18
click at [297, 385] on li "Staying on task and engaged." at bounding box center [614, 383] width 1076 height 18
click at [209, 268] on p "Date" at bounding box center [605, 277] width 1095 height 18
click at [211, 260] on li at bounding box center [614, 259] width 1076 height 18
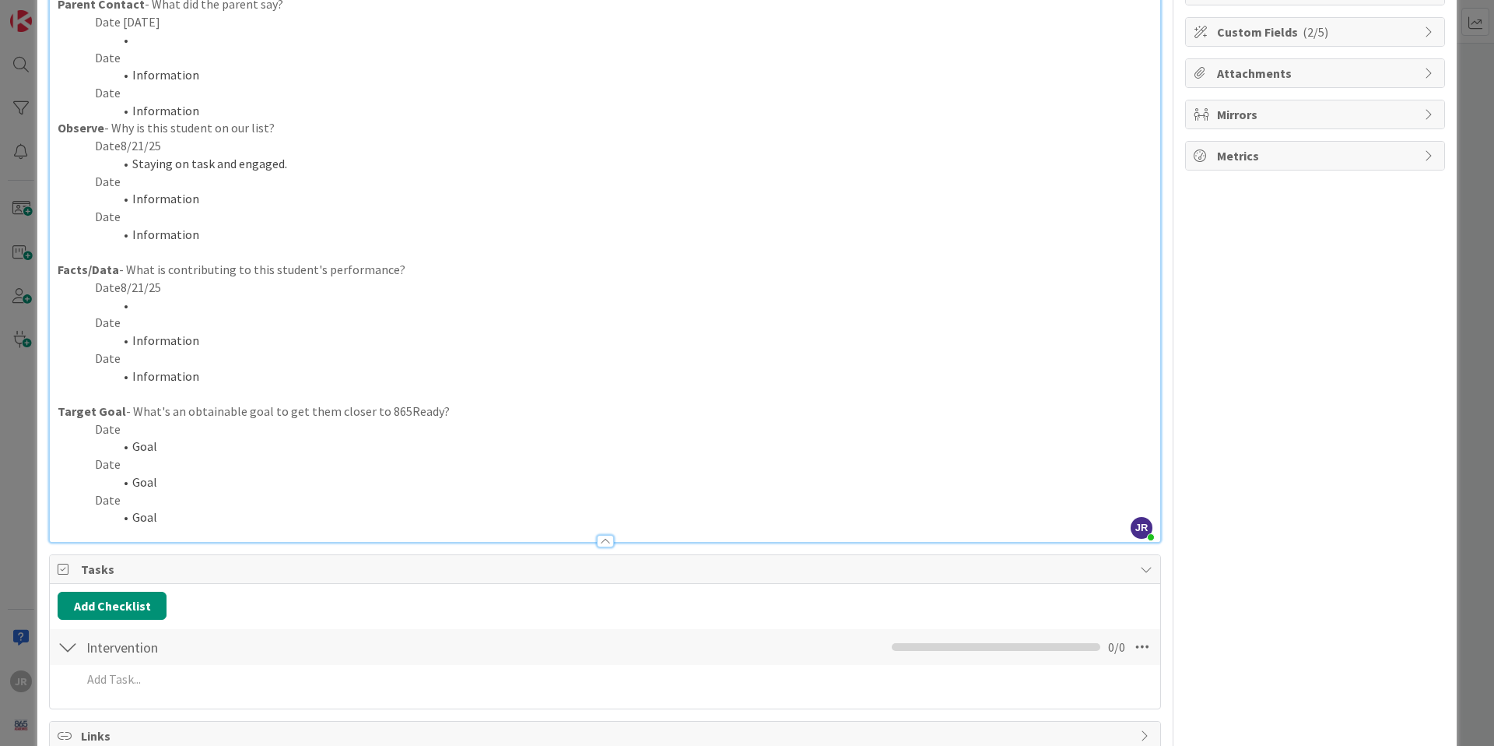
scroll to position [225, 0]
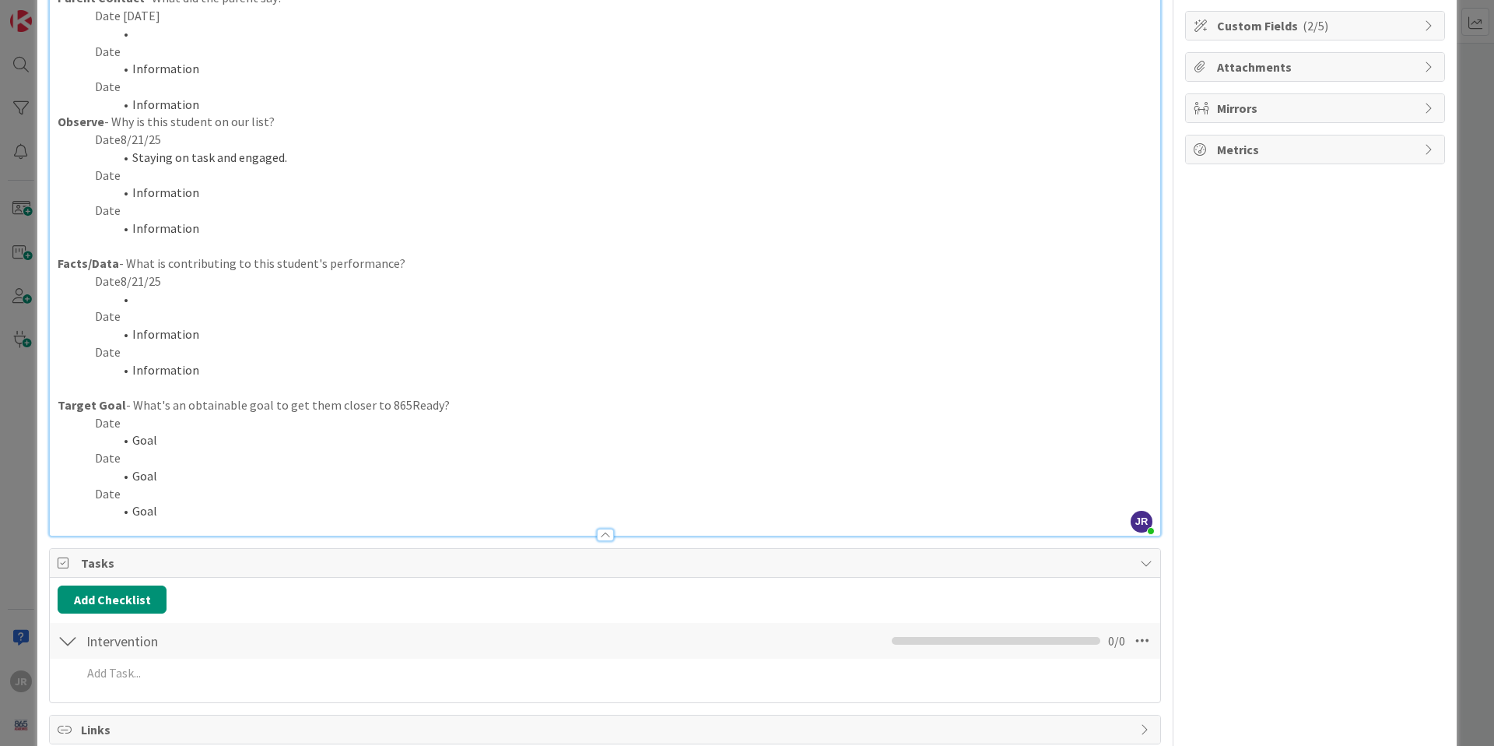
click at [195, 298] on li at bounding box center [614, 299] width 1076 height 18
click at [139, 426] on p "Date" at bounding box center [605, 423] width 1095 height 18
click at [163, 445] on li "Goal" at bounding box center [614, 440] width 1076 height 18
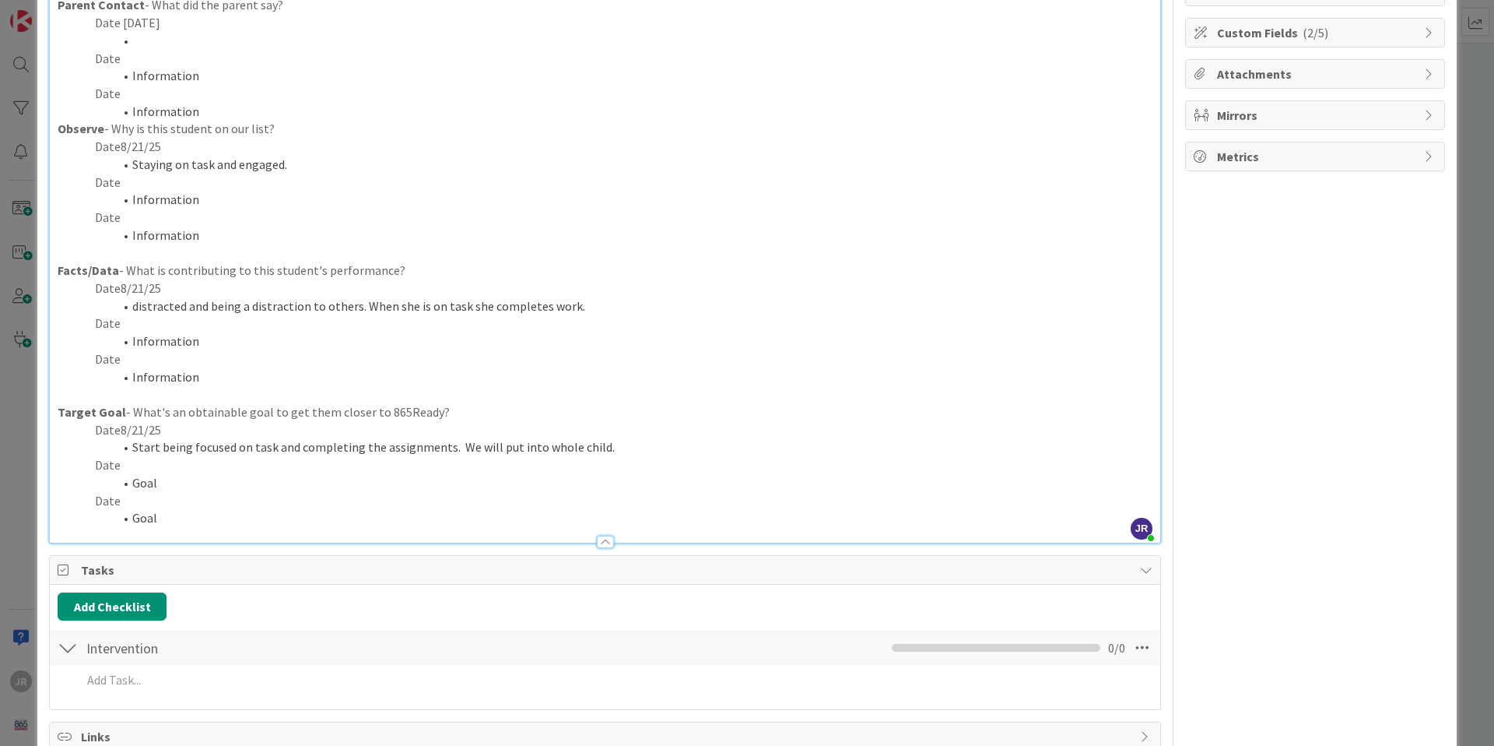
scroll to position [0, 0]
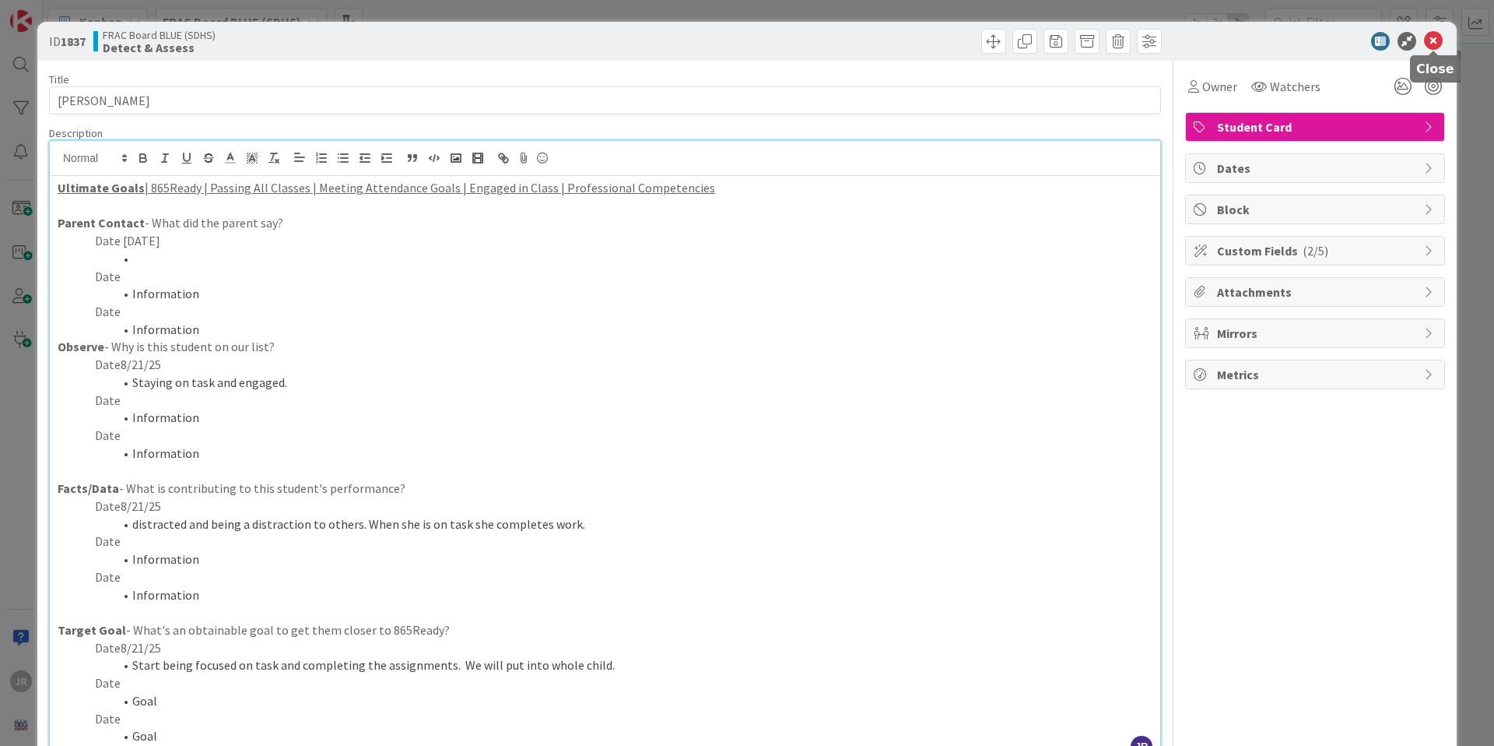
click at [1436, 36] on icon at bounding box center [1433, 41] width 19 height 19
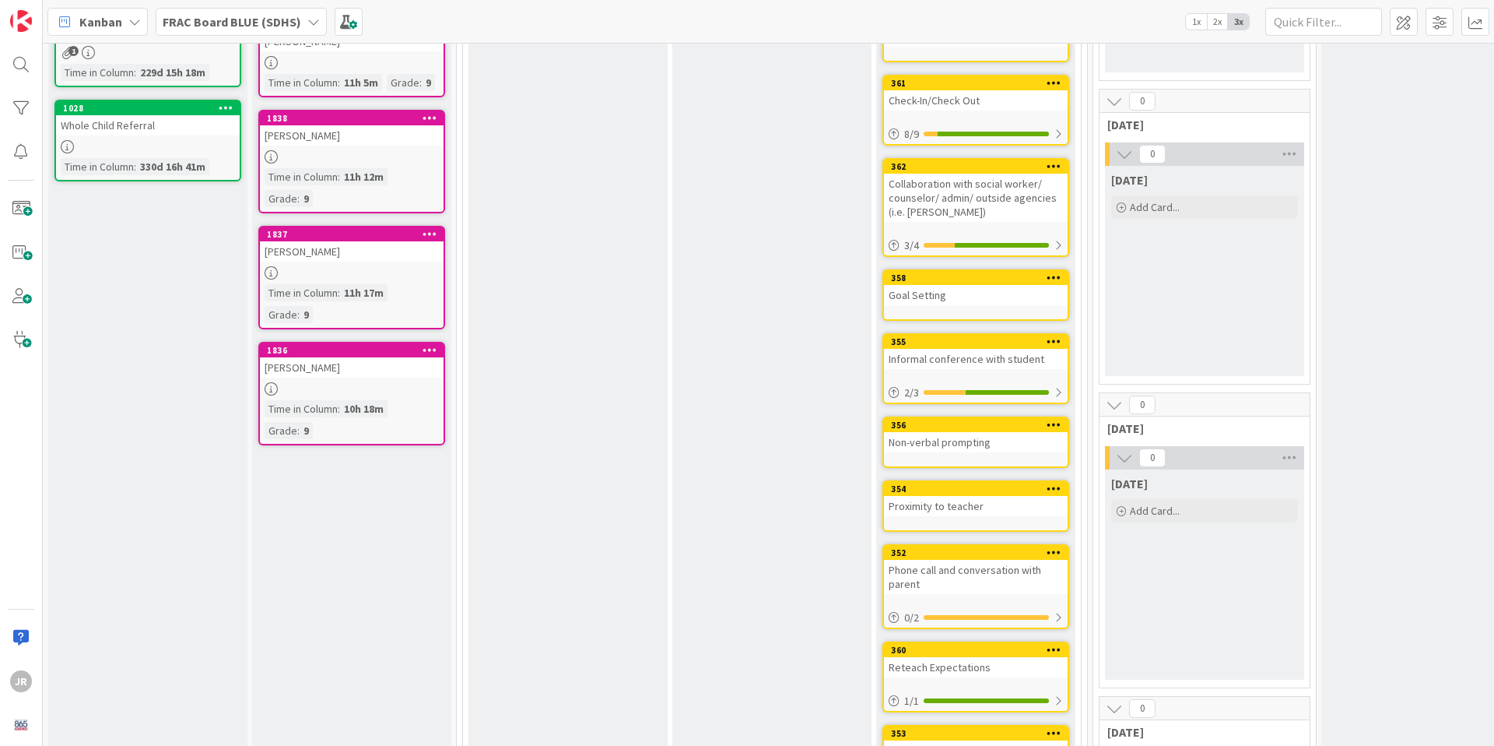
scroll to position [341, 0]
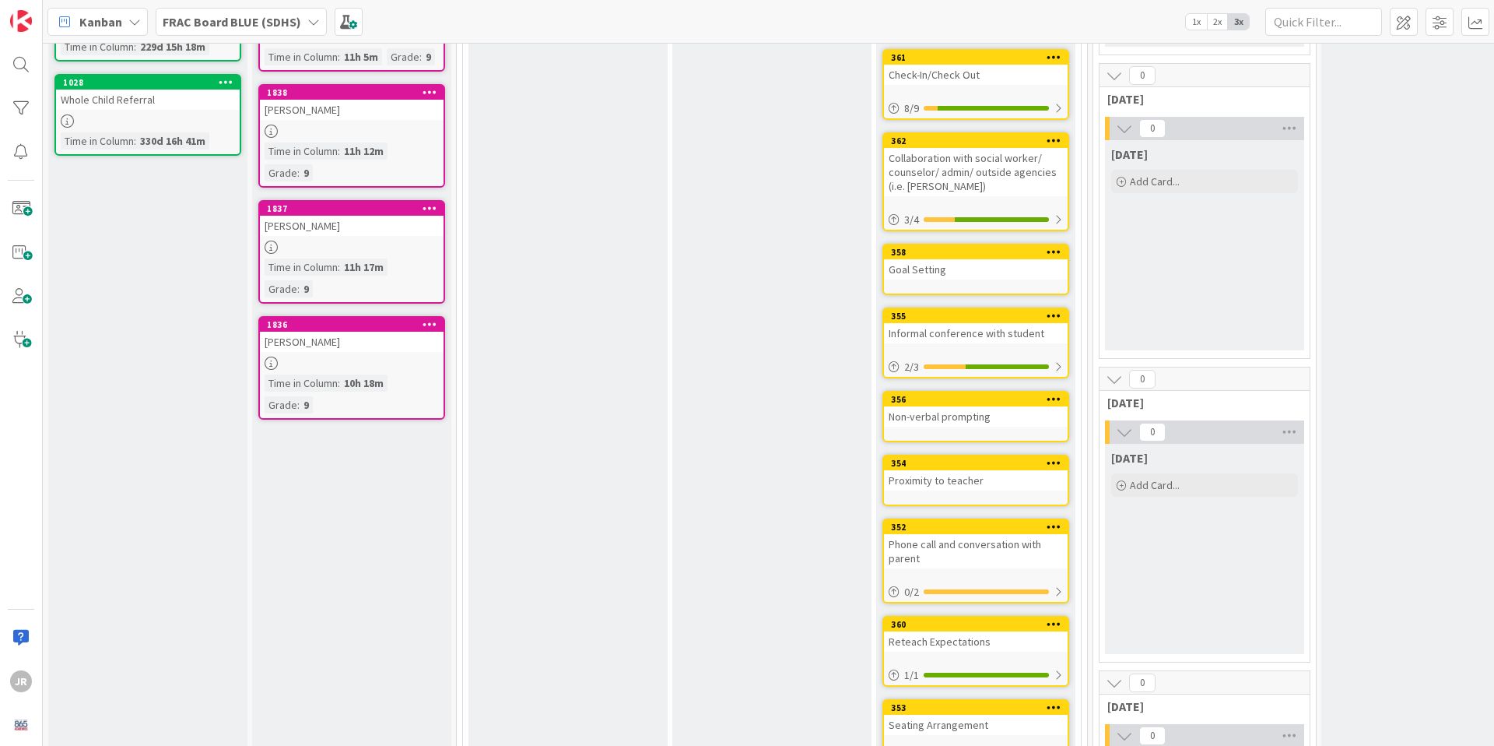
click at [377, 359] on div at bounding box center [352, 362] width 184 height 13
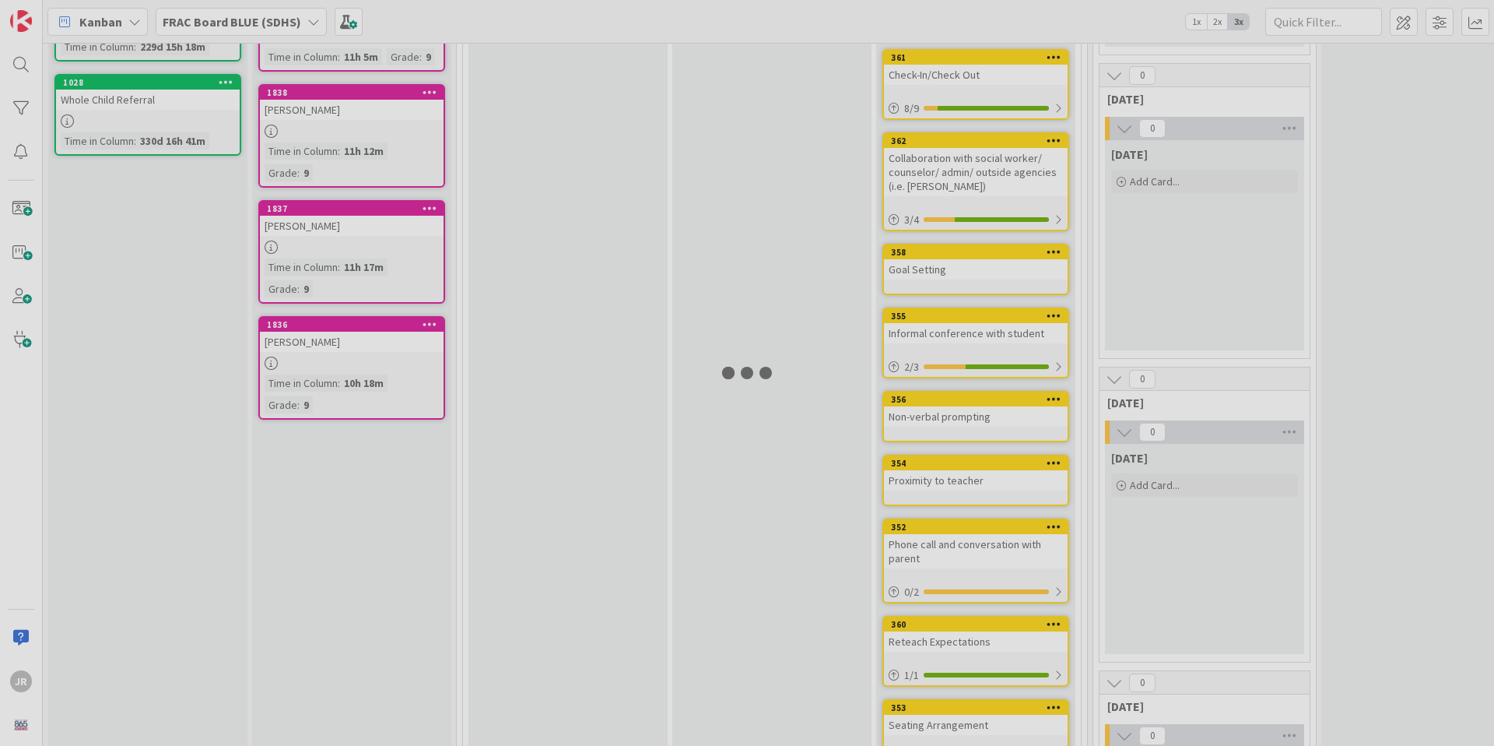
click at [377, 359] on div at bounding box center [747, 373] width 1494 height 746
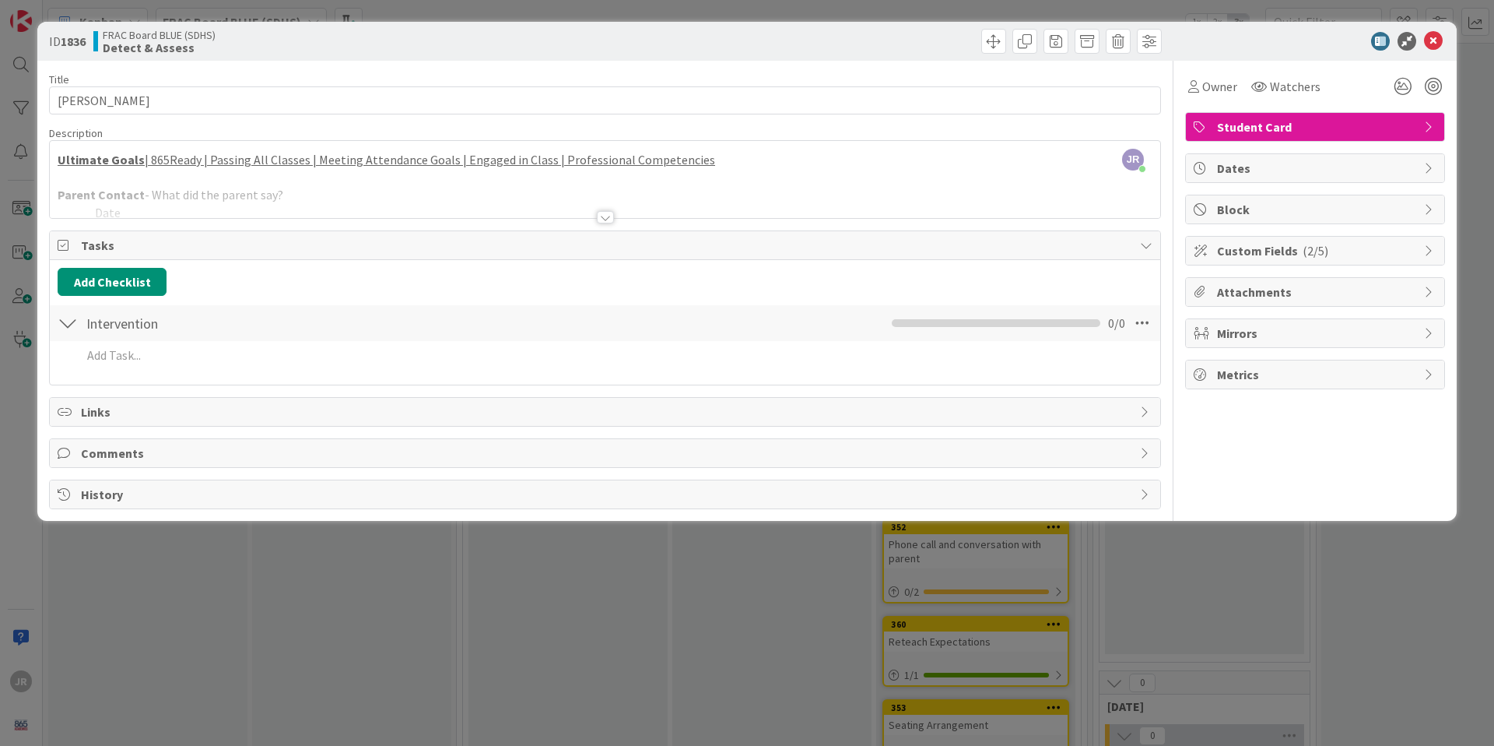
click at [333, 204] on div at bounding box center [605, 198] width 1111 height 40
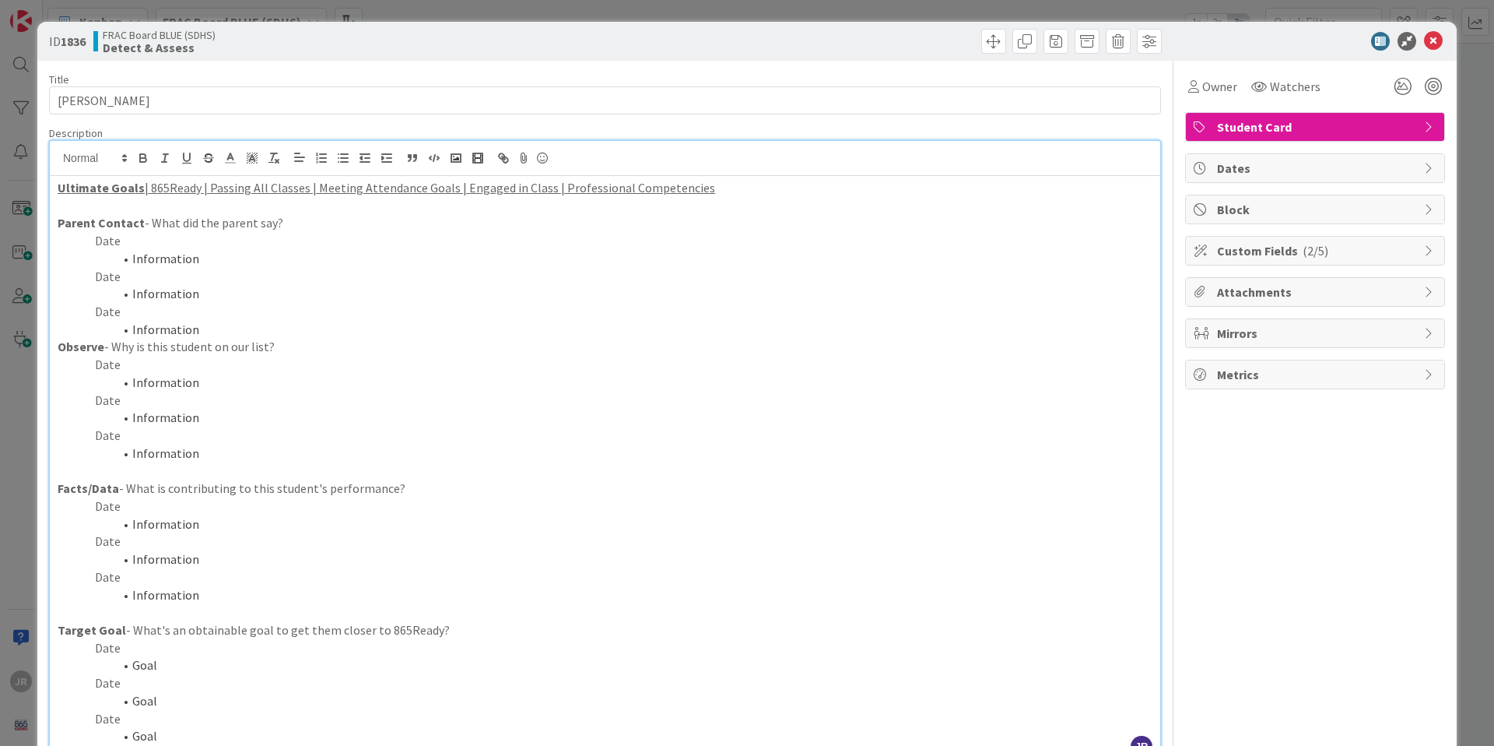
click at [186, 242] on p "Date" at bounding box center [605, 241] width 1095 height 18
click at [223, 360] on p "Date" at bounding box center [605, 365] width 1095 height 18
click at [247, 391] on li "Information" at bounding box center [614, 383] width 1076 height 18
click at [207, 266] on li "Information" at bounding box center [614, 259] width 1076 height 18
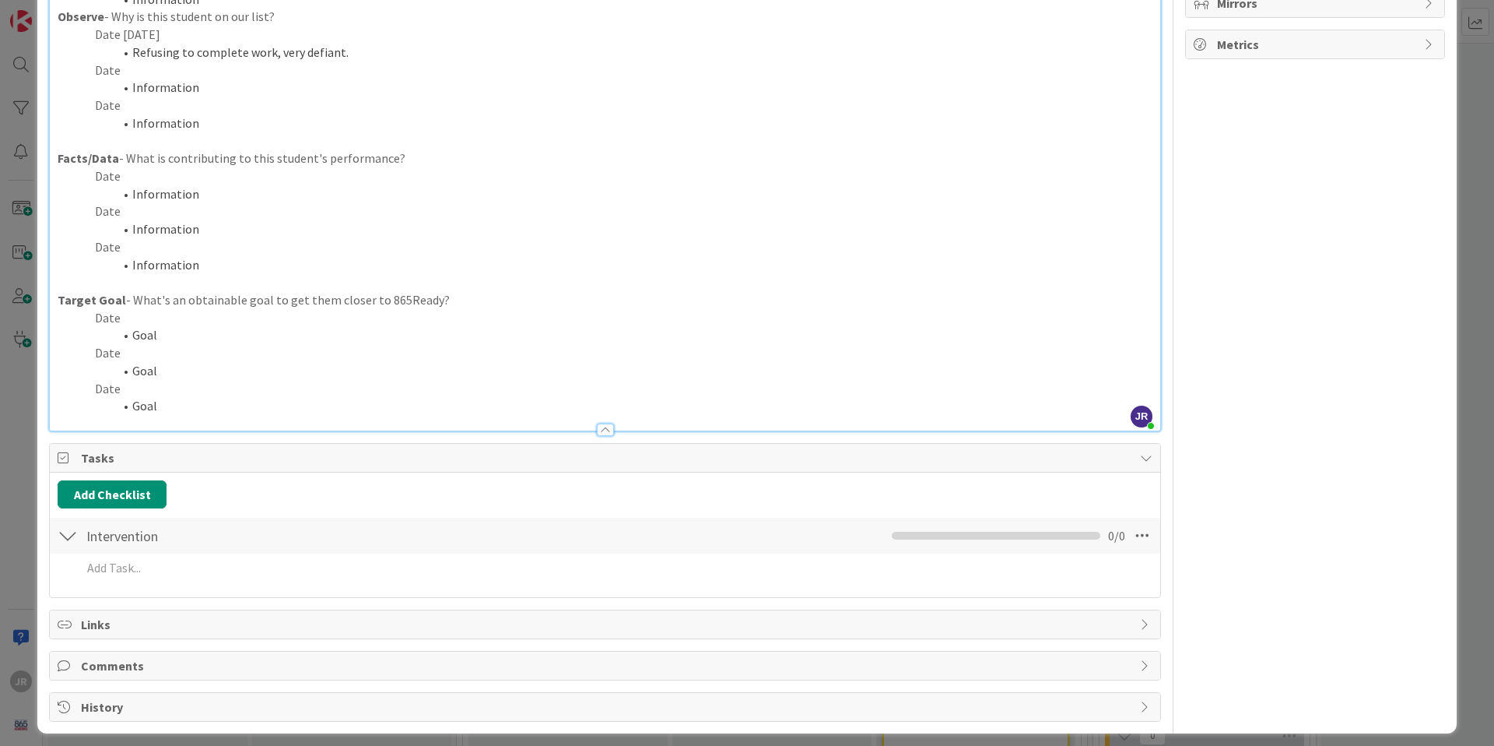
scroll to position [339, 0]
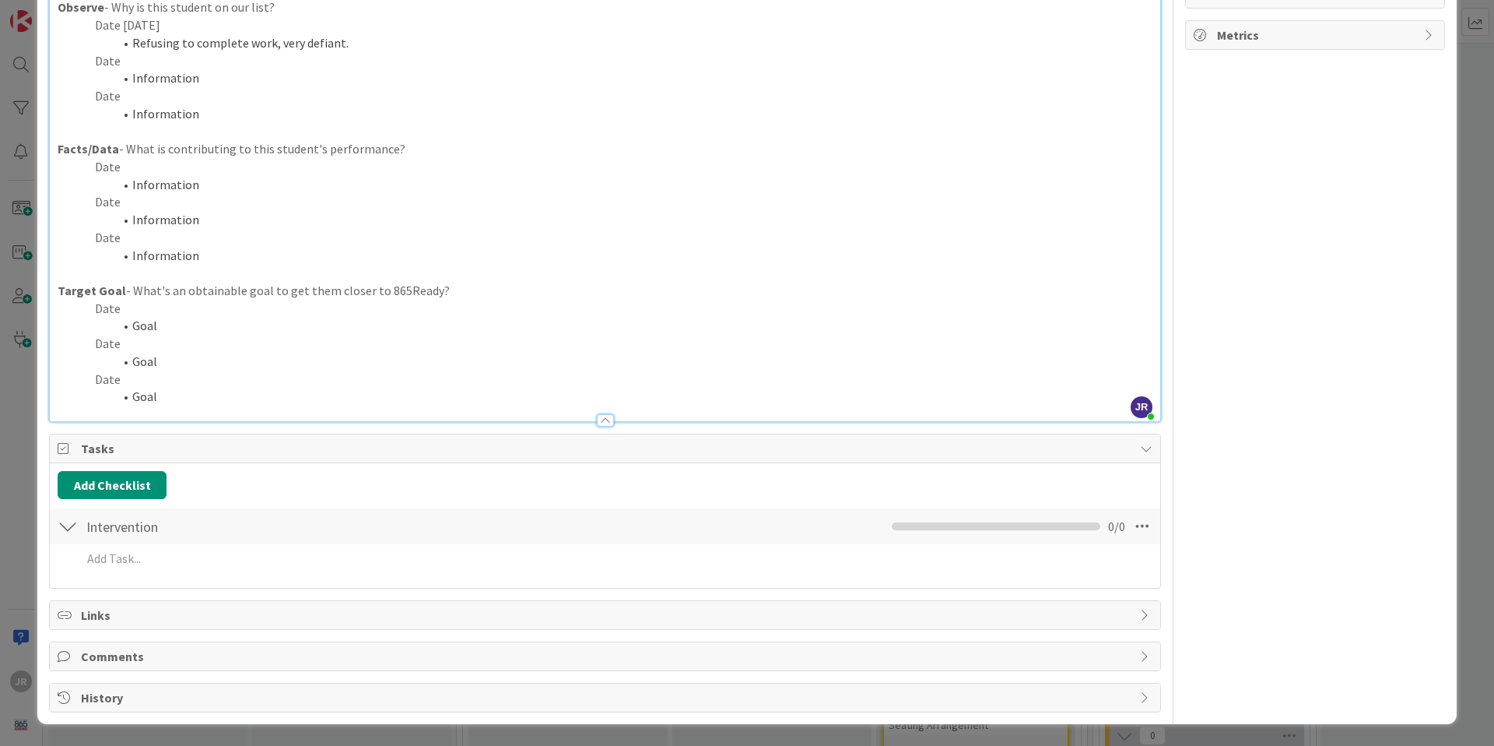
click at [212, 181] on li "Information" at bounding box center [614, 185] width 1076 height 18
click at [240, 335] on p "Date" at bounding box center [605, 344] width 1095 height 18
click at [236, 321] on li "Goal" at bounding box center [614, 326] width 1076 height 18
click at [217, 312] on p "Date" at bounding box center [605, 309] width 1095 height 18
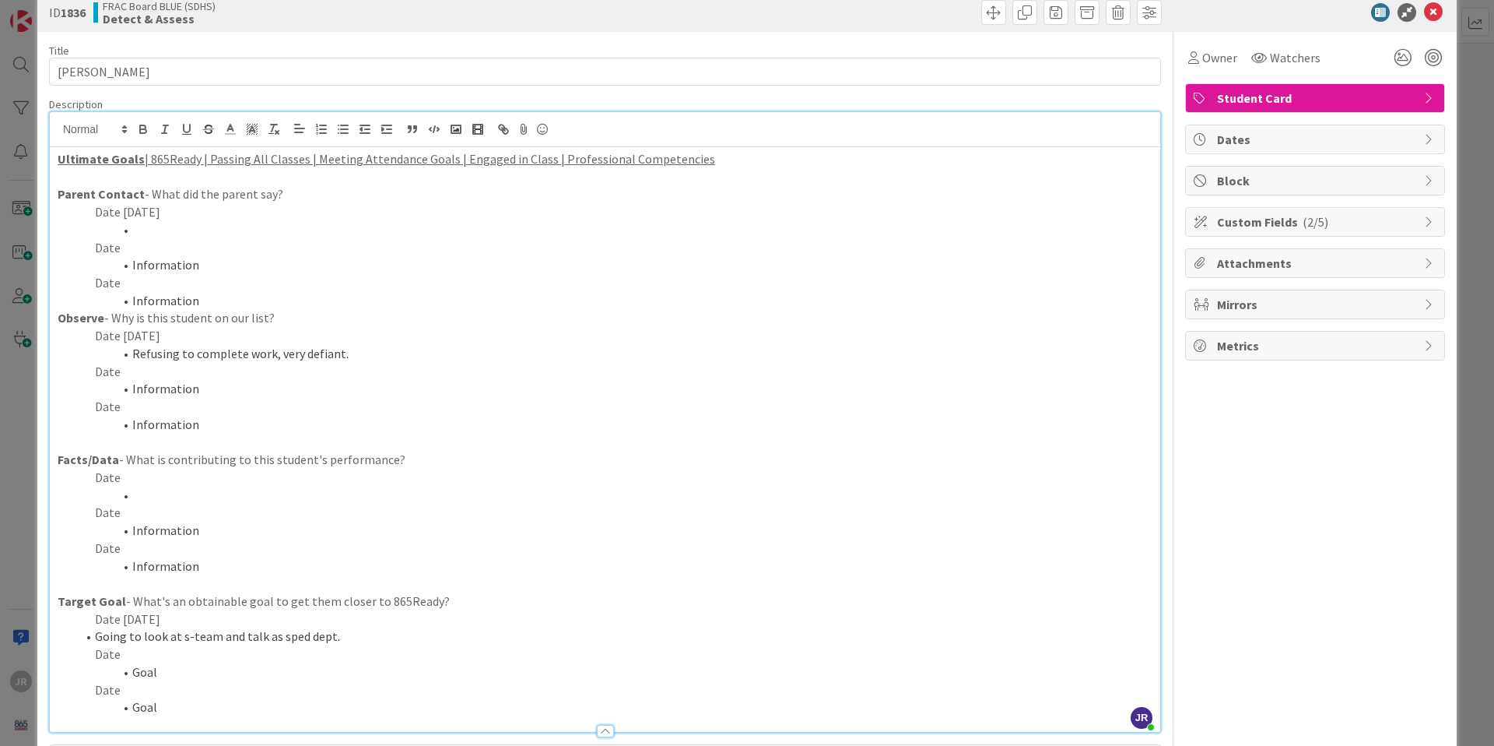
scroll to position [0, 0]
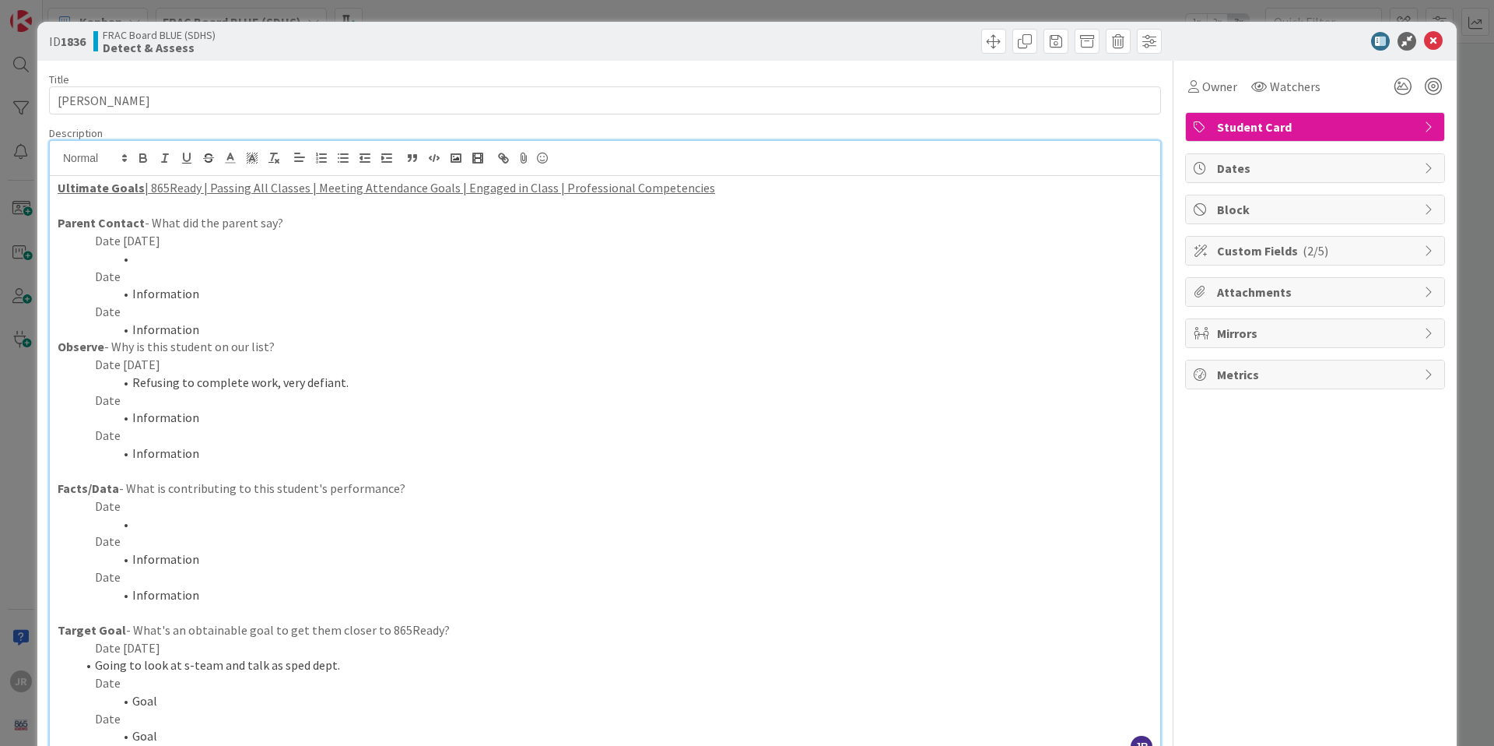
click at [207, 257] on li at bounding box center [614, 259] width 1076 height 18
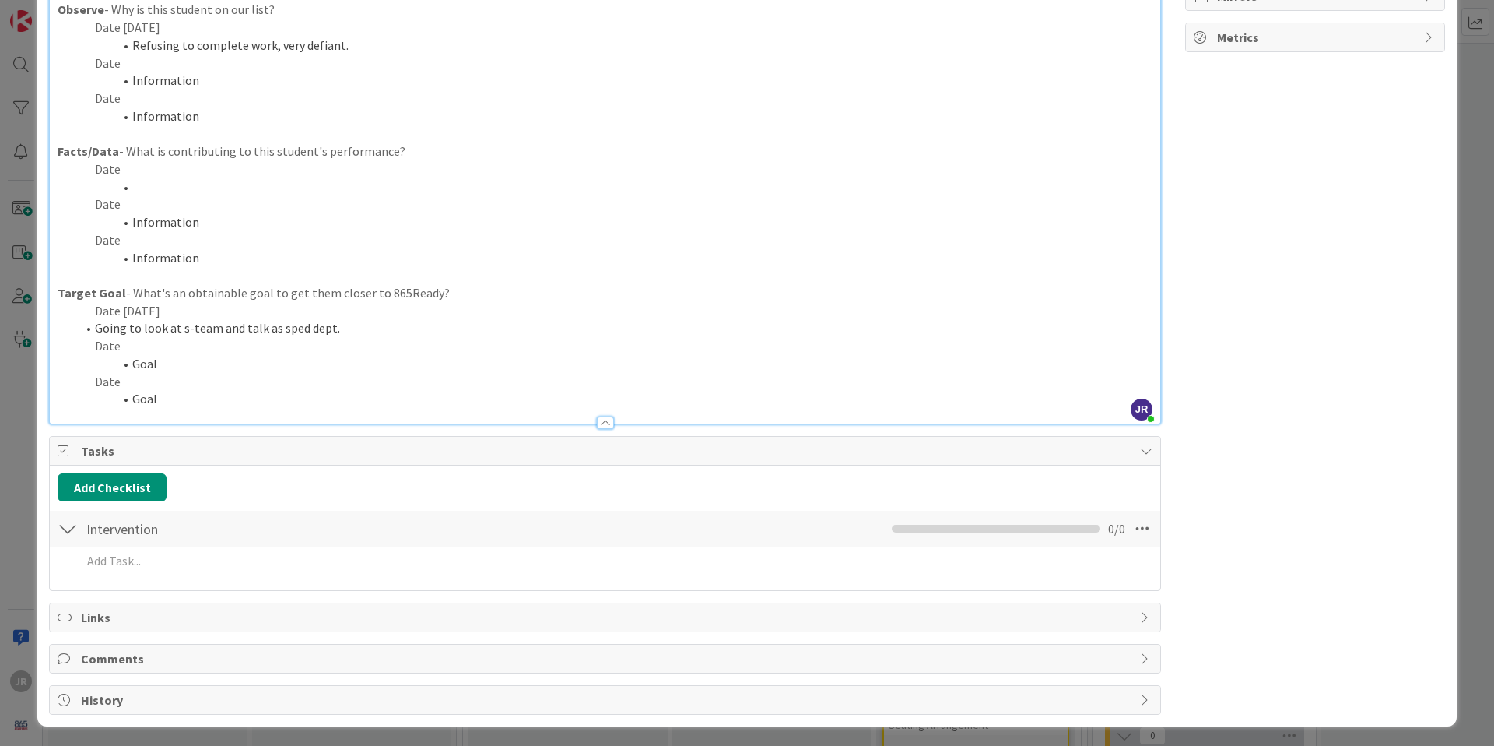
scroll to position [339, 0]
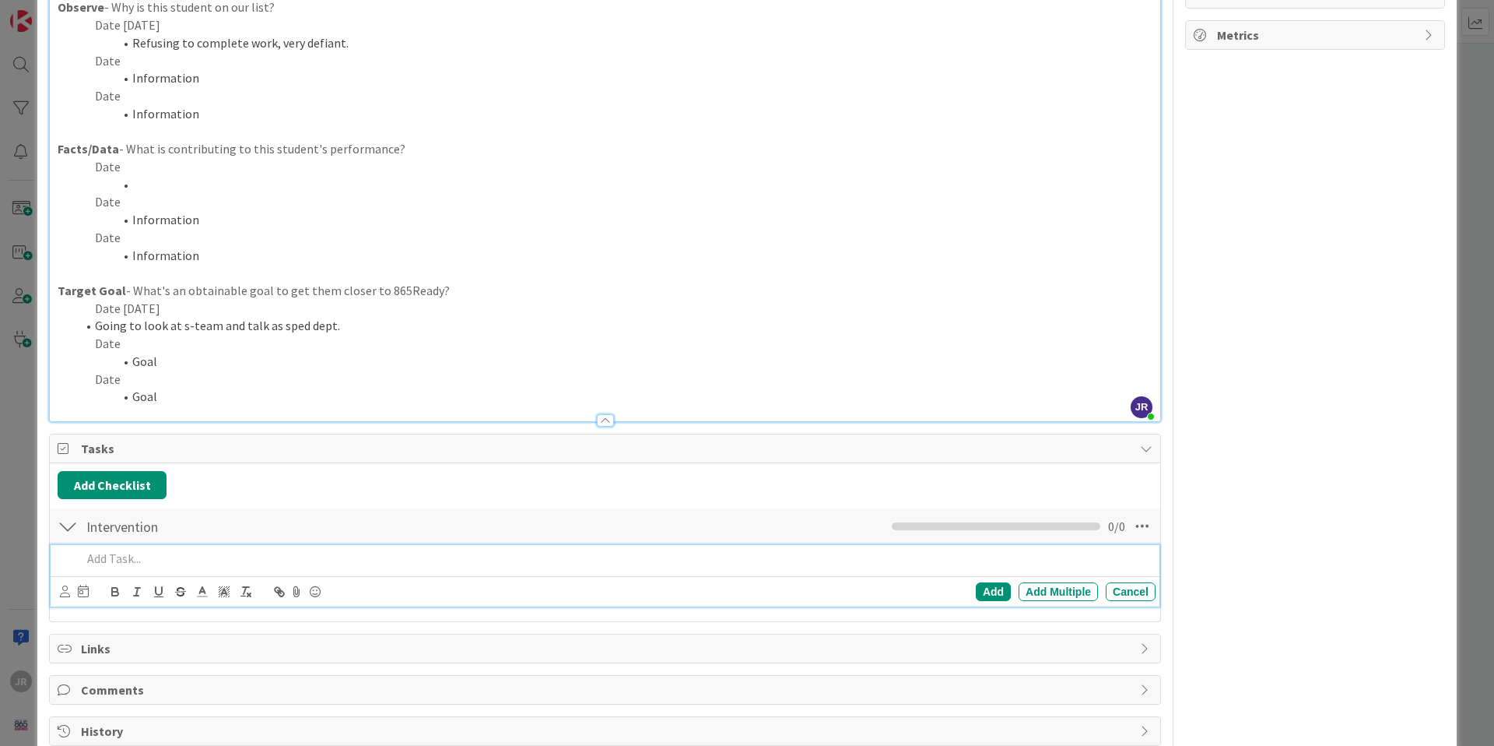
click at [139, 562] on p at bounding box center [616, 558] width 1068 height 18
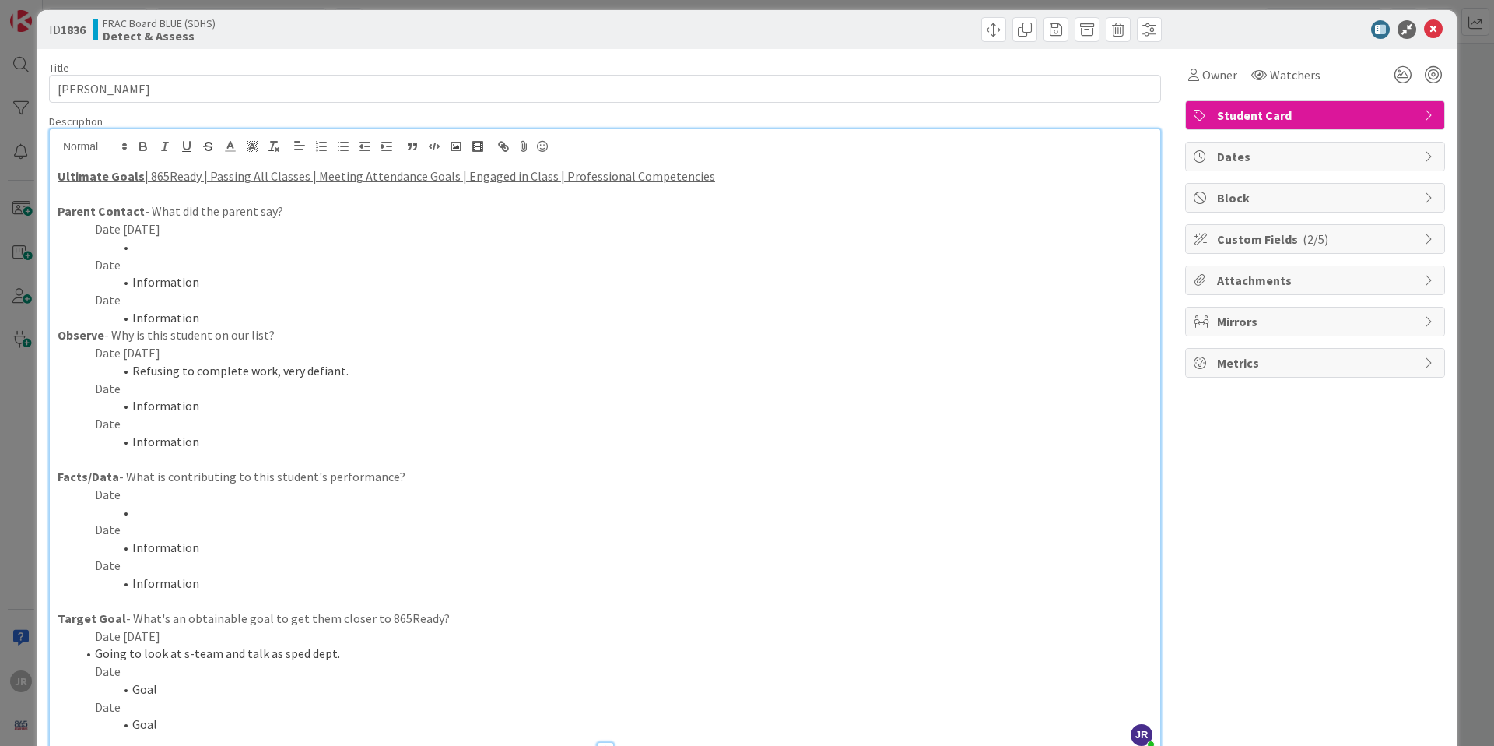
scroll to position [0, 0]
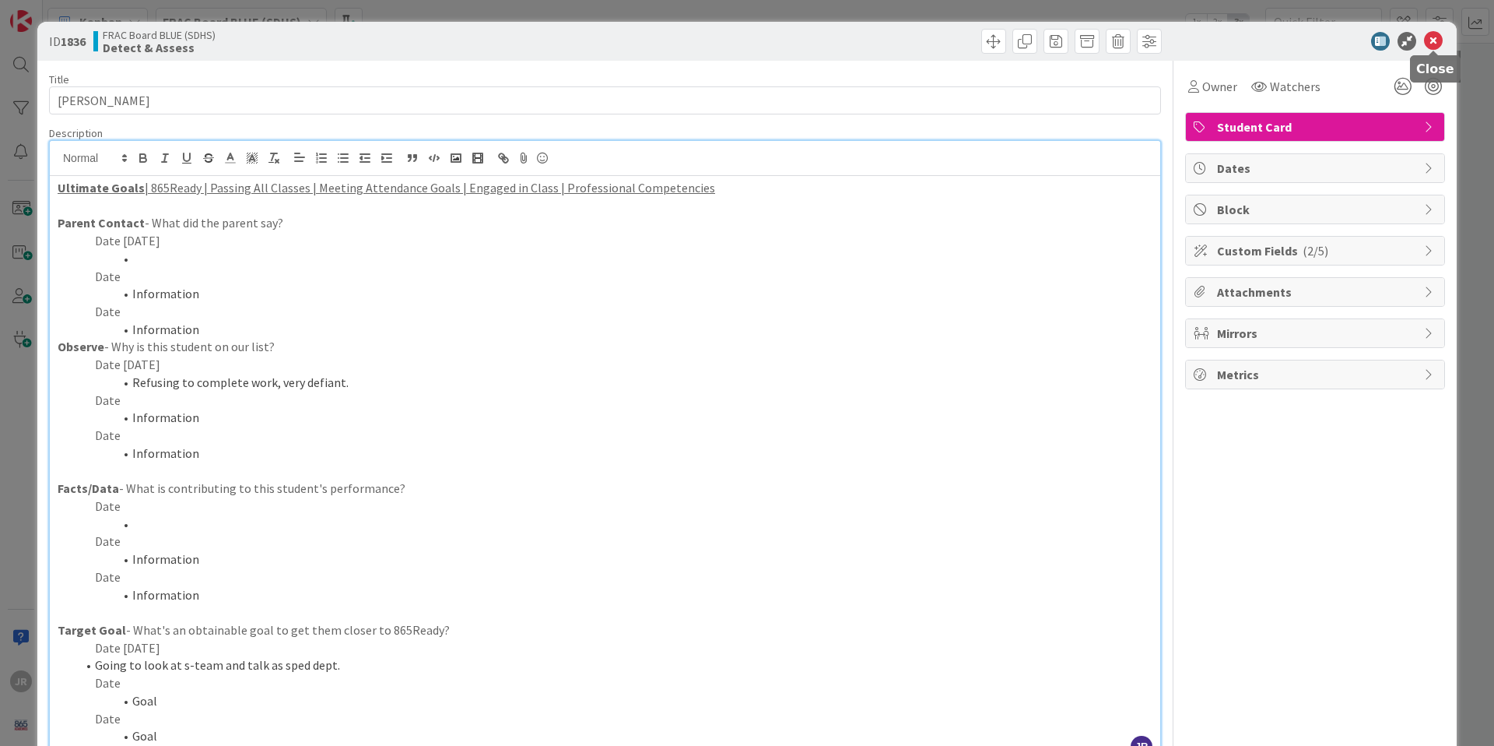
click at [1434, 43] on icon at bounding box center [1433, 41] width 19 height 19
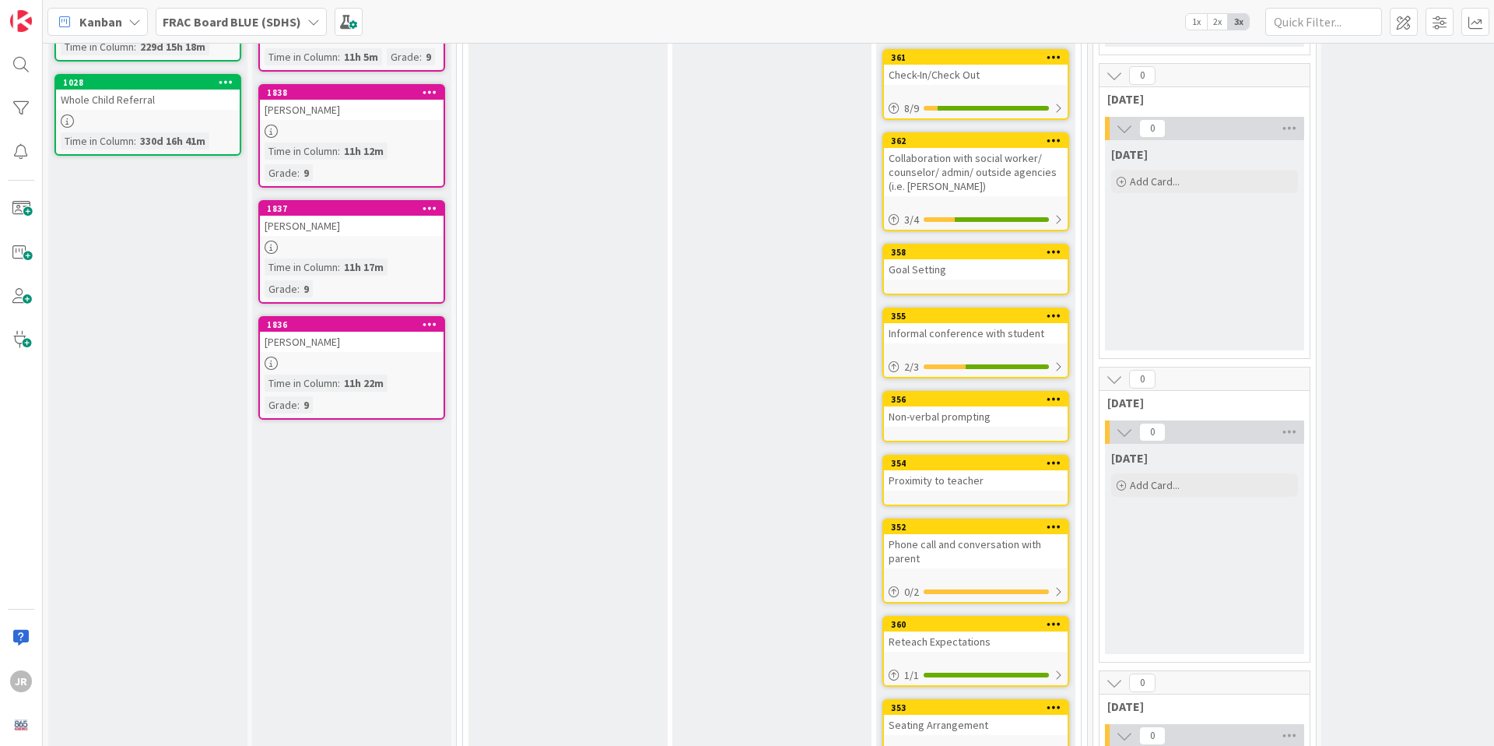
click at [189, 132] on div "330d 16h 41m" at bounding box center [172, 140] width 73 height 17
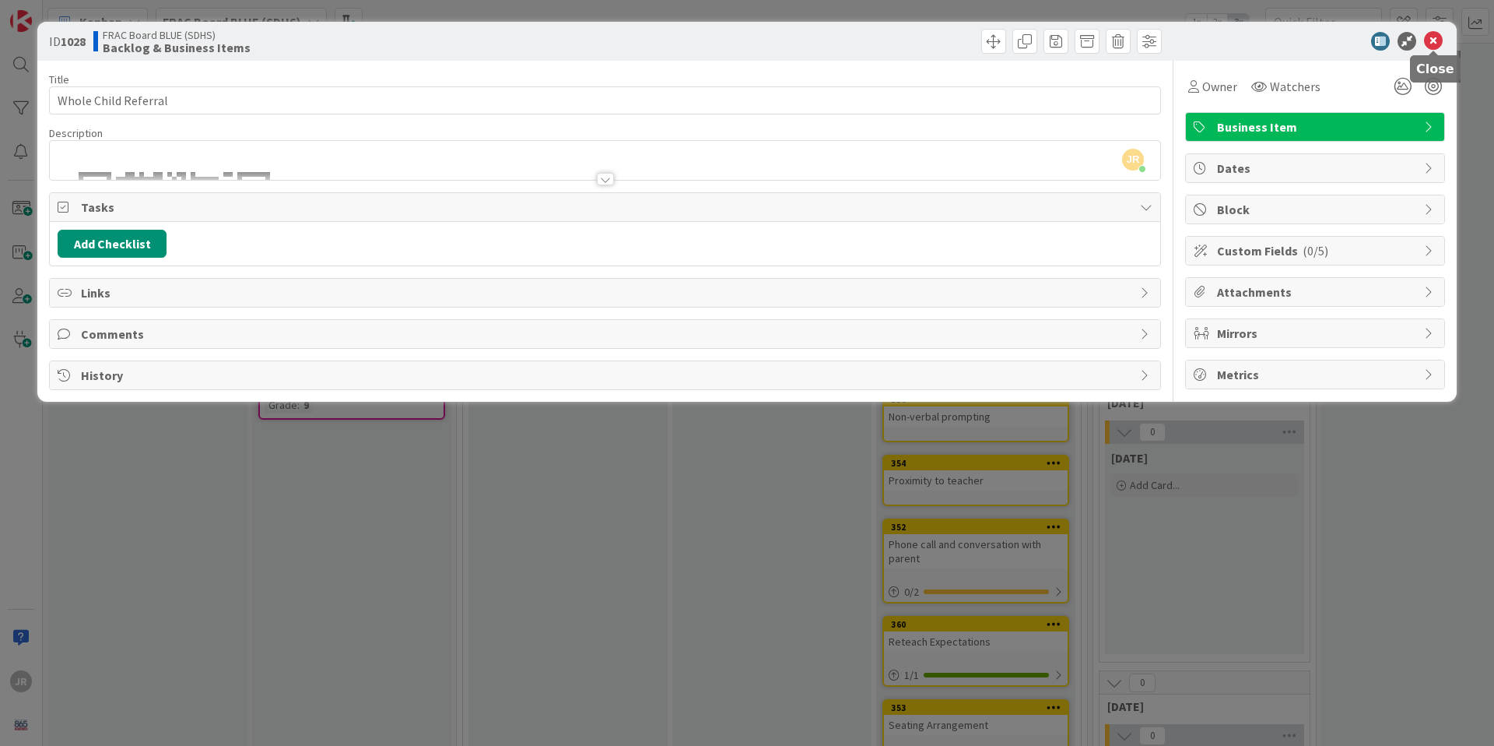
click at [1436, 41] on icon at bounding box center [1433, 41] width 19 height 19
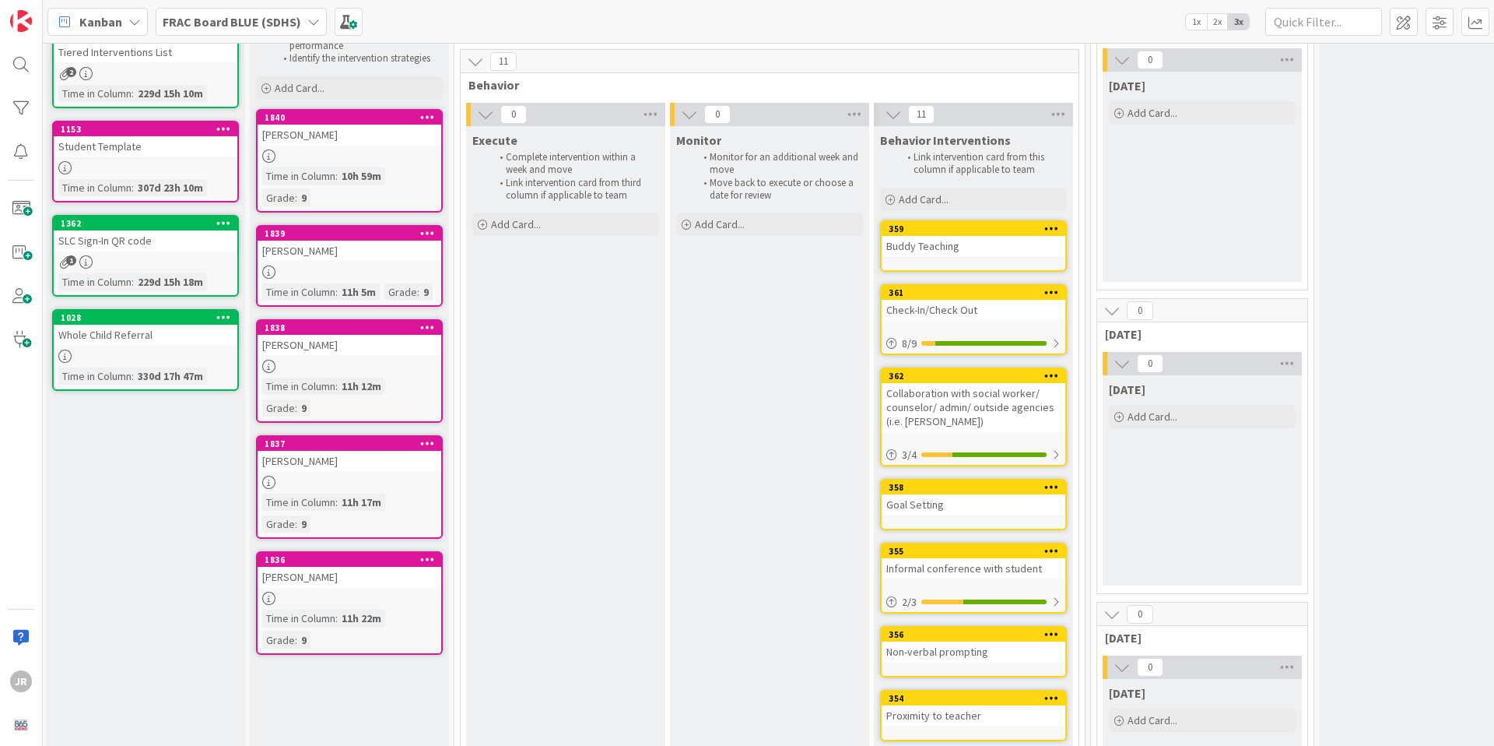
scroll to position [104, 2]
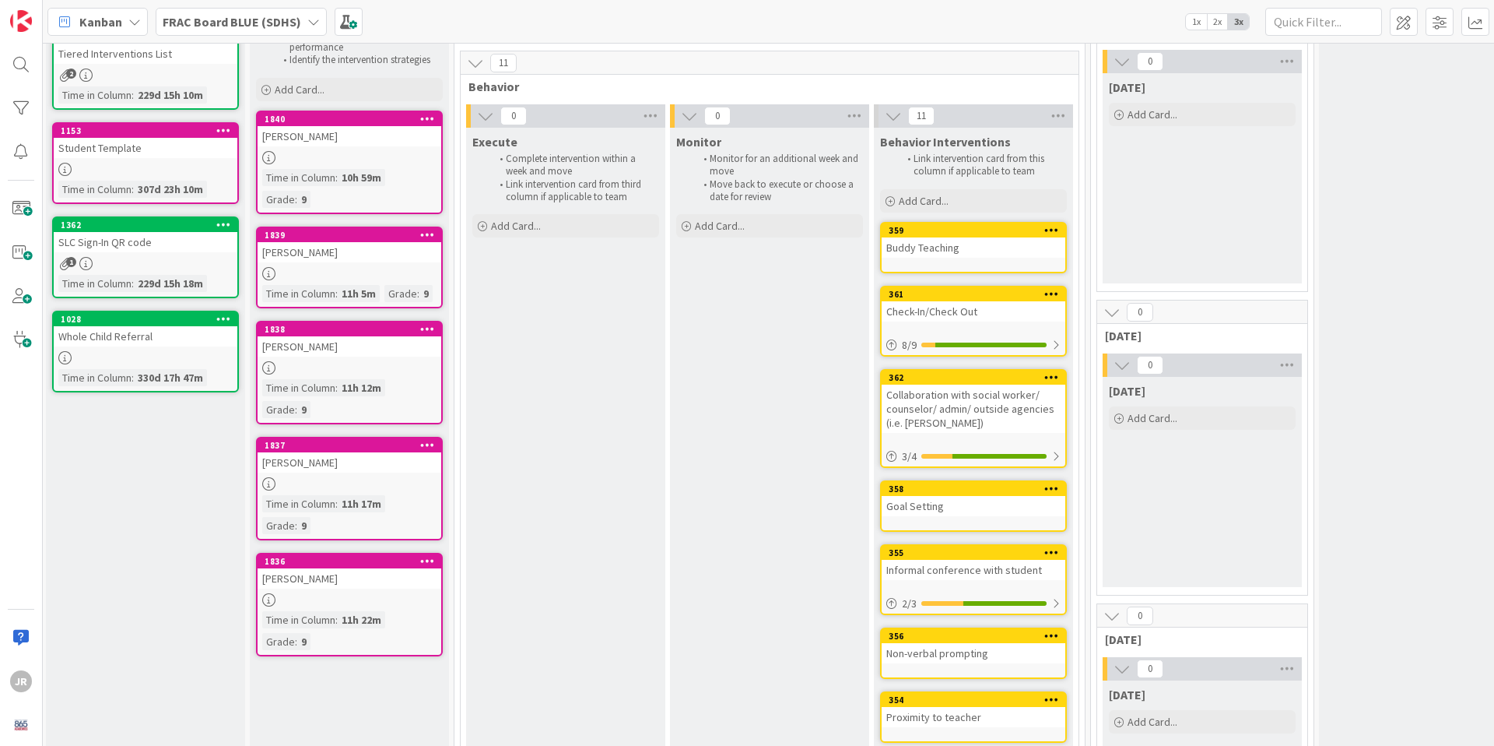
click at [339, 585] on div "[PERSON_NAME]" at bounding box center [350, 578] width 184 height 20
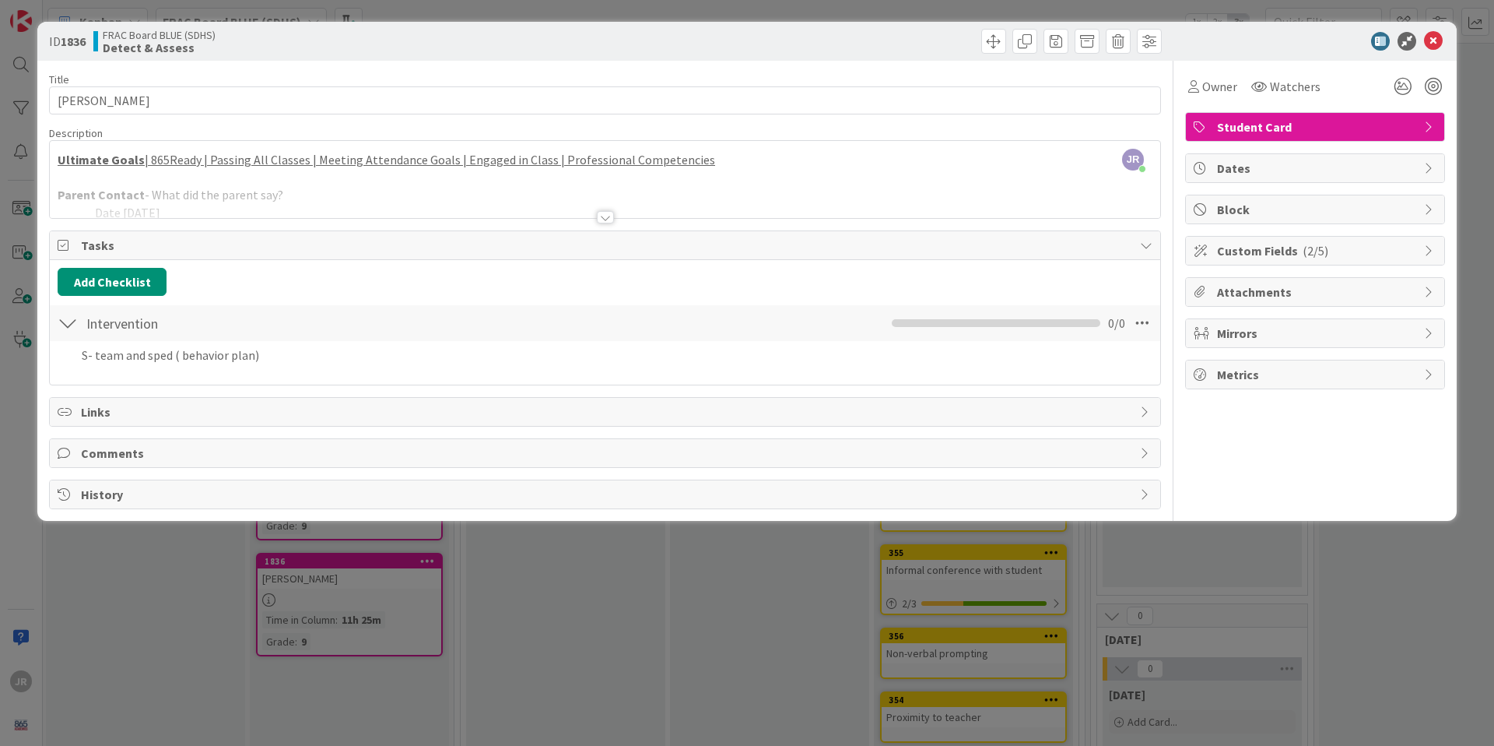
click at [301, 209] on div at bounding box center [605, 198] width 1111 height 40
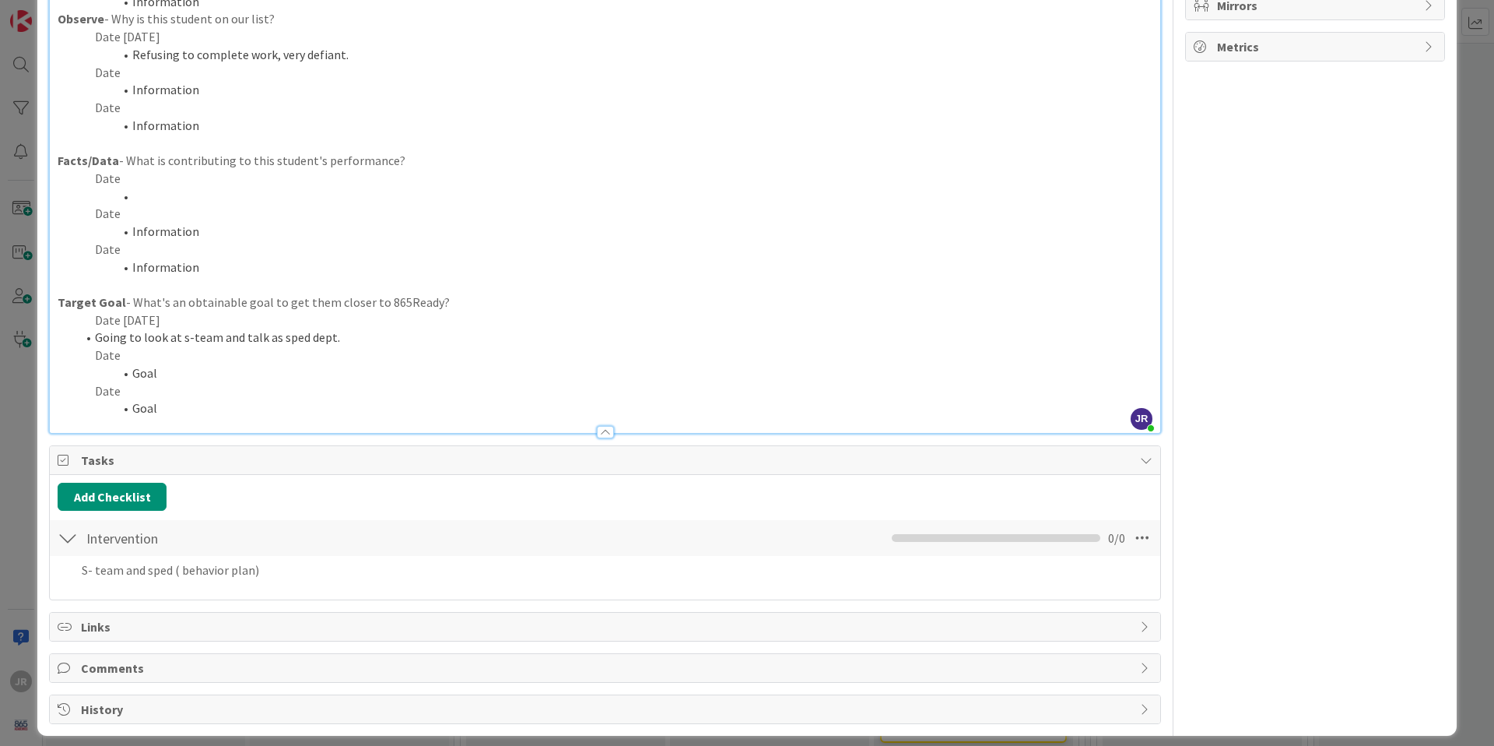
scroll to position [339, 0]
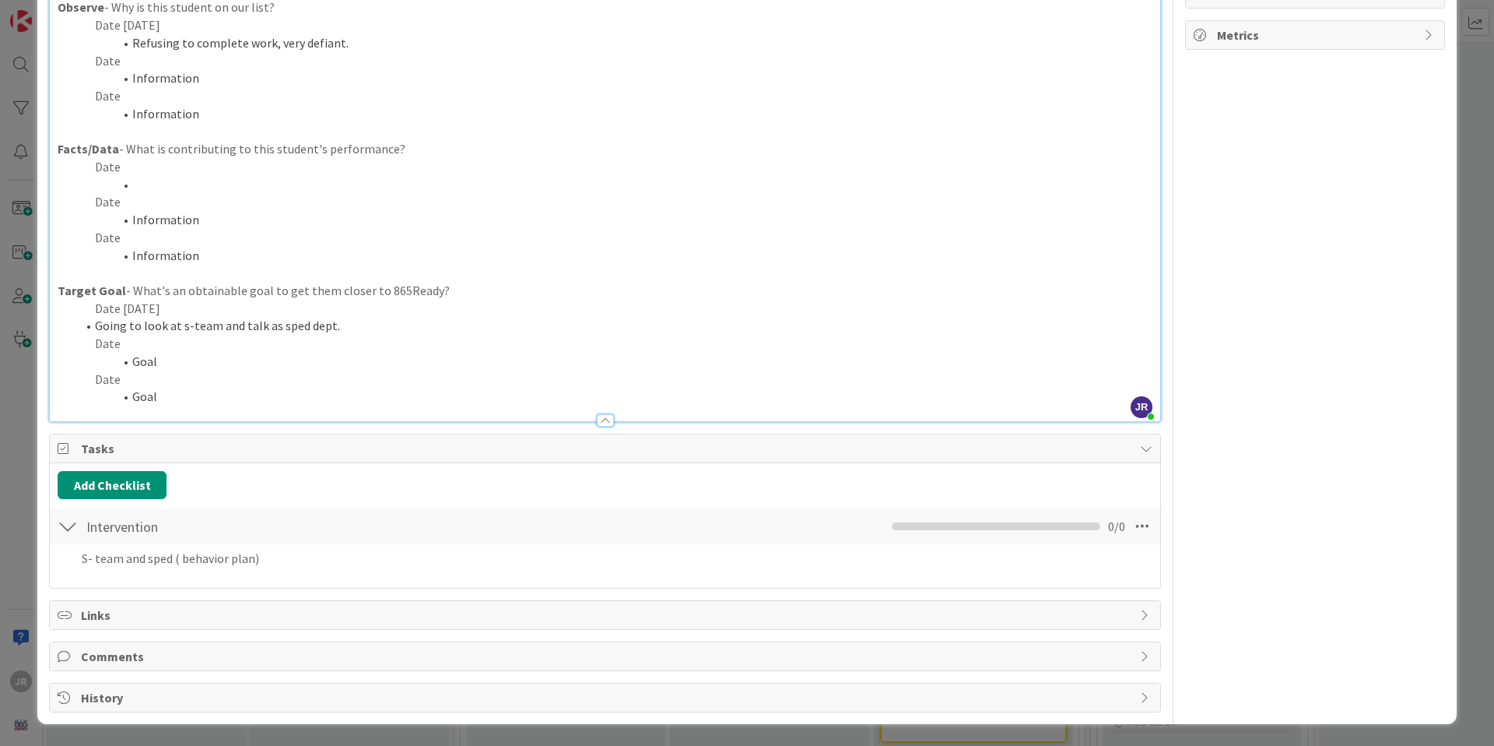
click at [338, 328] on li "Going to look at s-team and talk as sped dept." at bounding box center [614, 326] width 1076 height 18
